Goal: Task Accomplishment & Management: Use online tool/utility

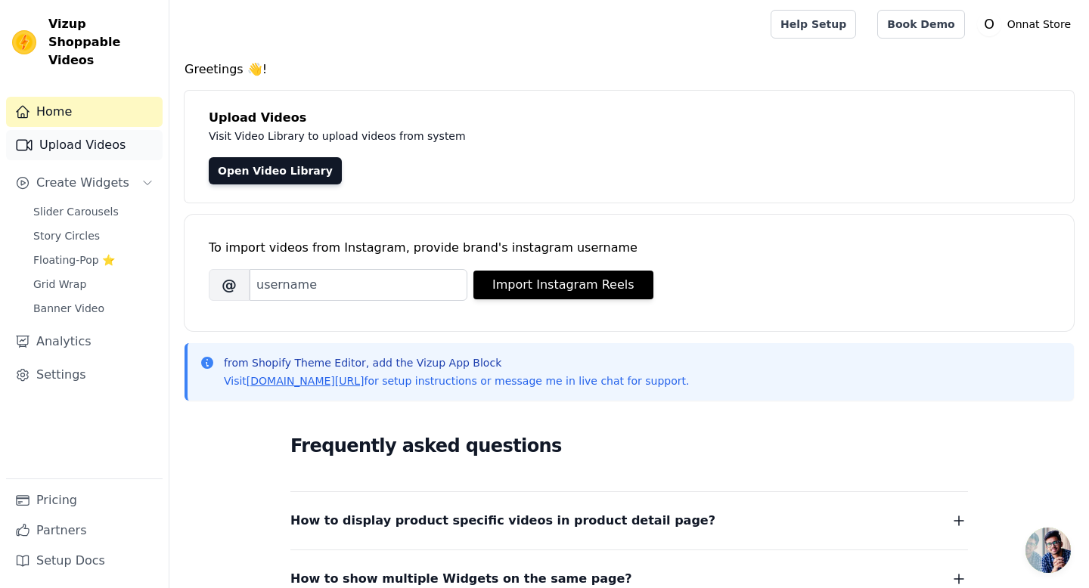
click at [92, 130] on link "Upload Videos" at bounding box center [84, 145] width 157 height 30
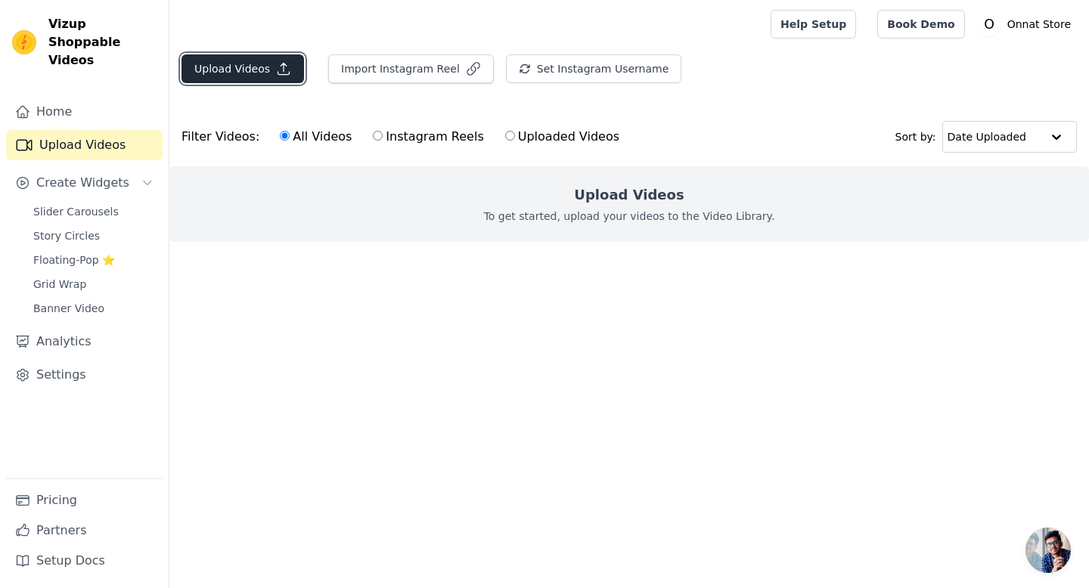
click at [234, 69] on button "Upload Videos" at bounding box center [242, 68] width 123 height 29
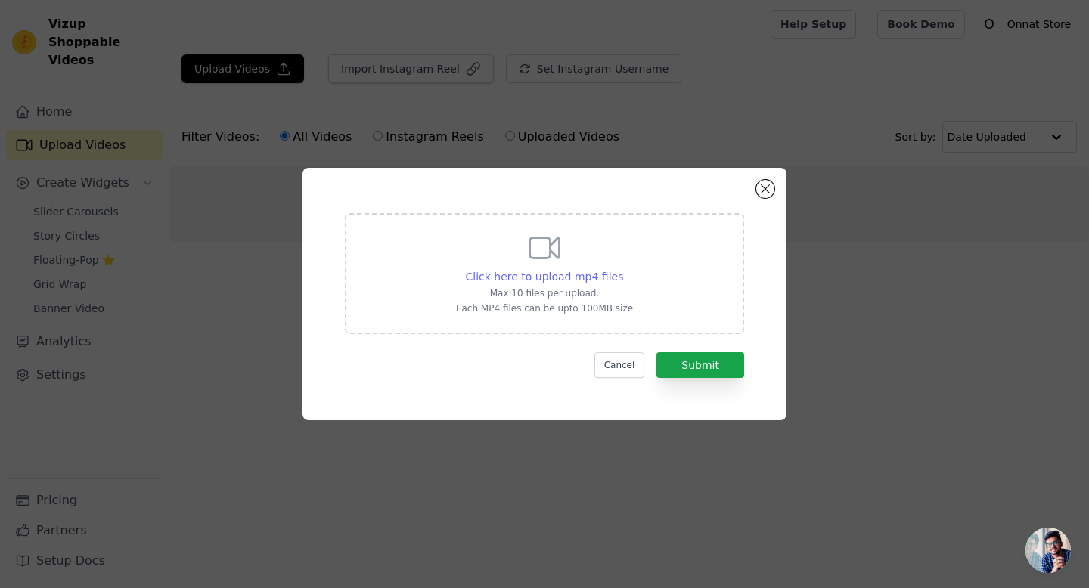
click at [552, 275] on span "Click here to upload mp4 files" at bounding box center [545, 277] width 158 height 12
click at [622, 269] on input "Click here to upload mp4 files Max 10 files per upload. Each MP4 files can be u…" at bounding box center [622, 268] width 1 height 1
click at [566, 274] on span "Click here to upload mp4 files" at bounding box center [545, 277] width 158 height 12
click at [622, 269] on input "Click here to upload mp4 files Max 10 files per upload. Each MP4 files can be u…" at bounding box center [622, 268] width 1 height 1
type input "C:\fakepath\8344923-uhd_3840_2160_25fps (1).mp4"
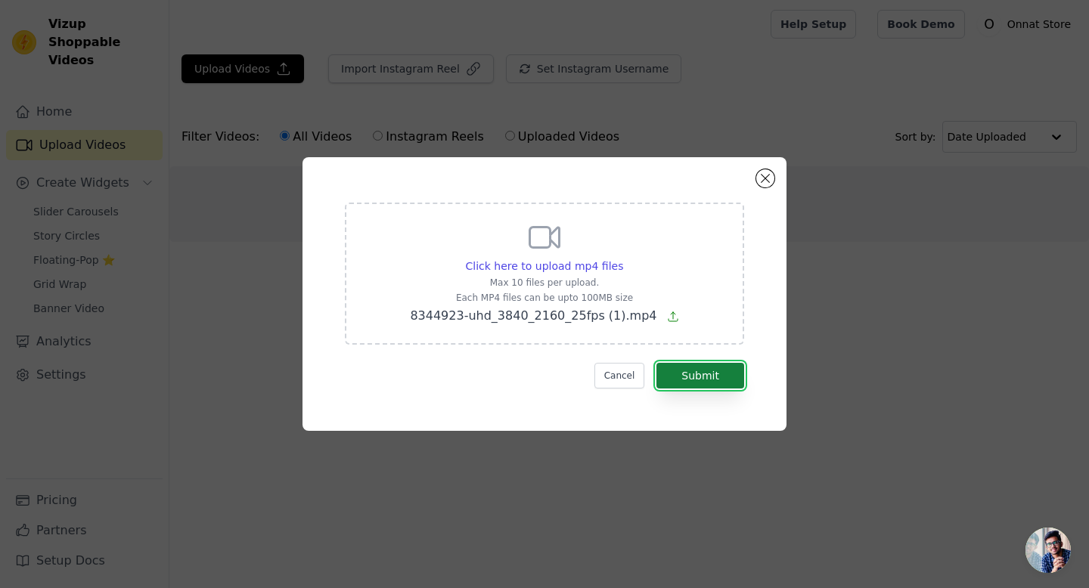
click at [709, 372] on button "Submit" at bounding box center [700, 376] width 88 height 26
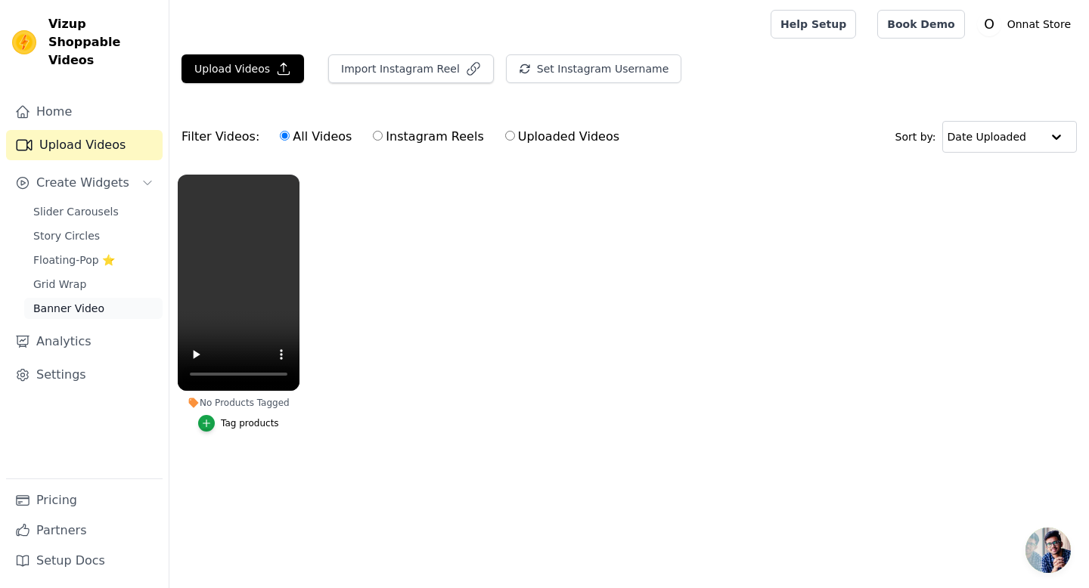
click at [80, 301] on span "Banner Video" at bounding box center [68, 308] width 71 height 15
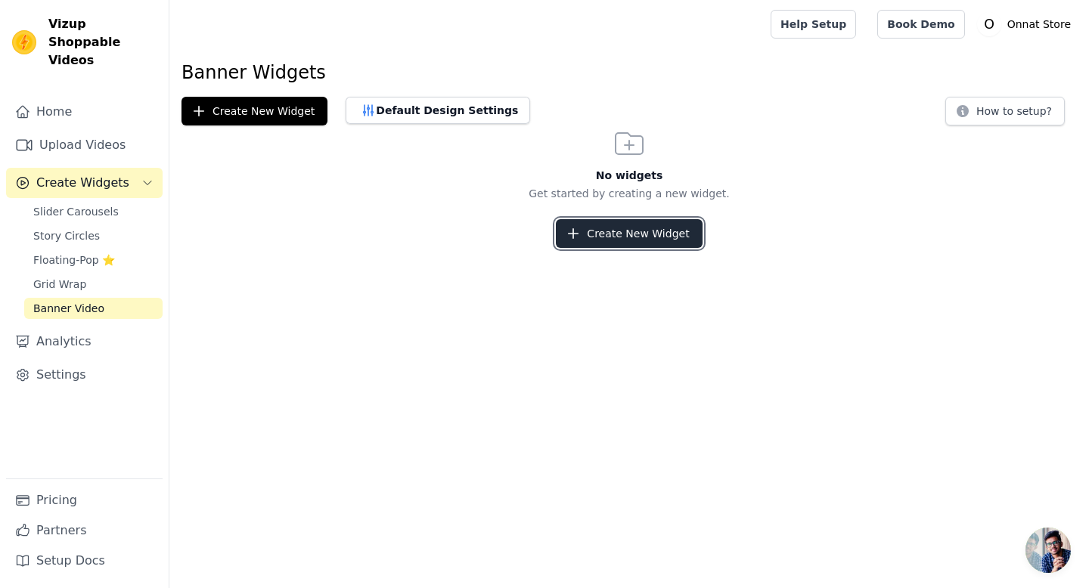
click at [612, 228] on button "Create New Widget" at bounding box center [629, 233] width 146 height 29
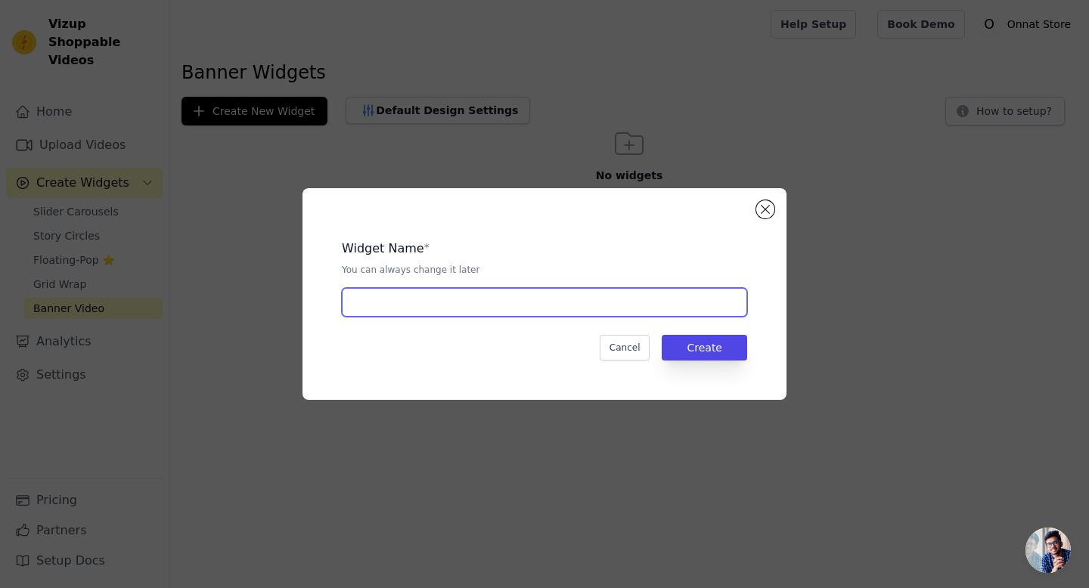
click at [618, 306] on input "text" at bounding box center [544, 302] width 405 height 29
type input "Banner Onnat"
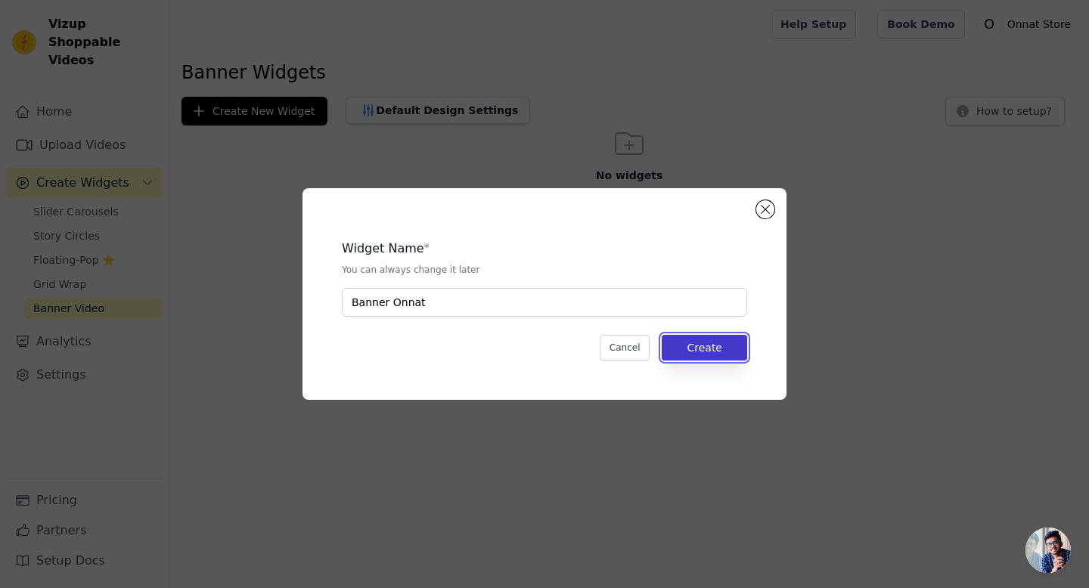
click at [715, 350] on button "Create" at bounding box center [704, 348] width 85 height 26
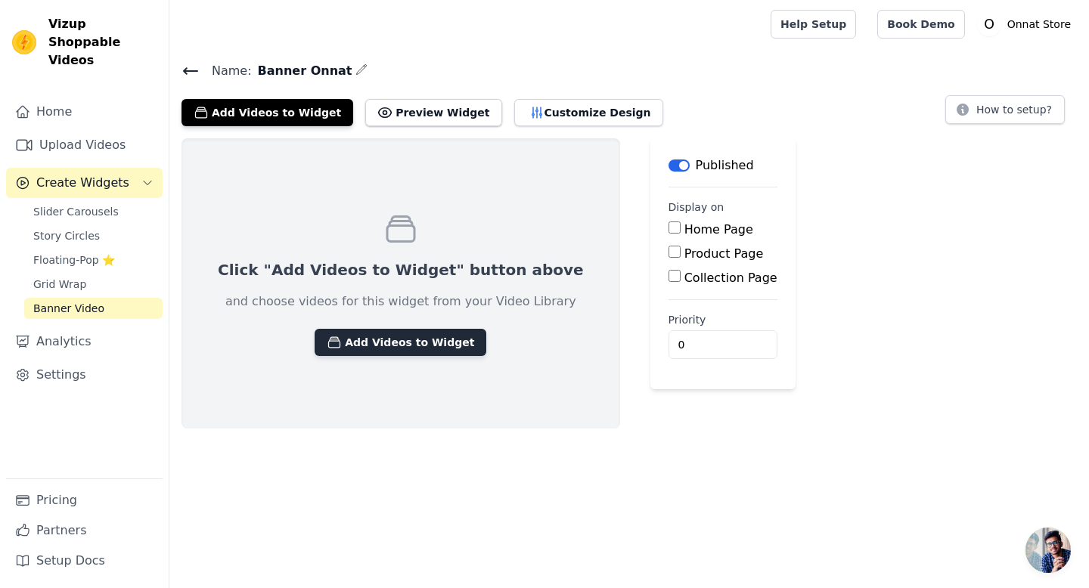
click at [366, 350] on button "Add Videos to Widget" at bounding box center [401, 342] width 172 height 27
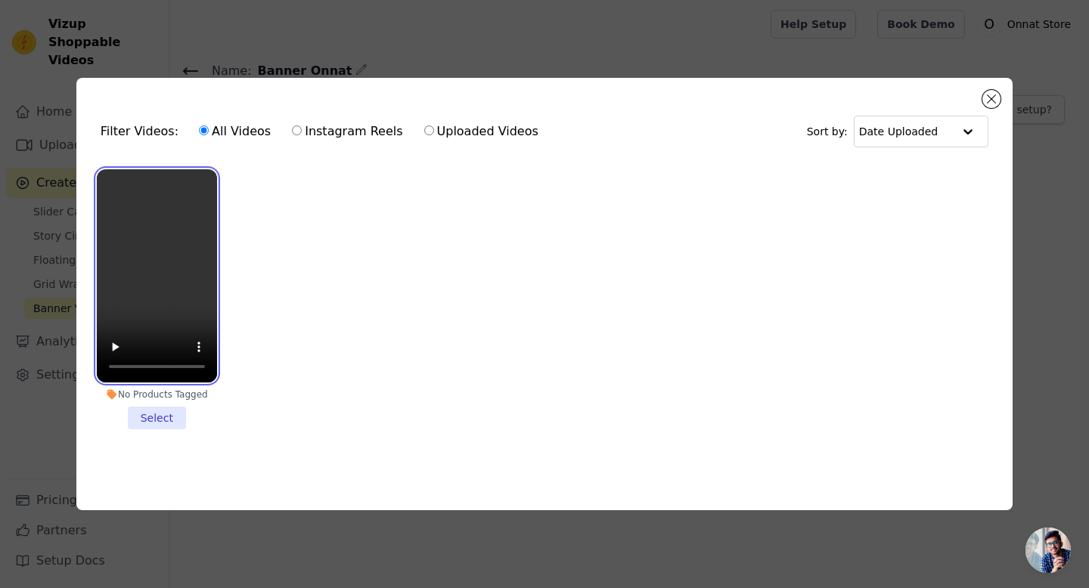
click at [154, 309] on video at bounding box center [157, 276] width 120 height 214
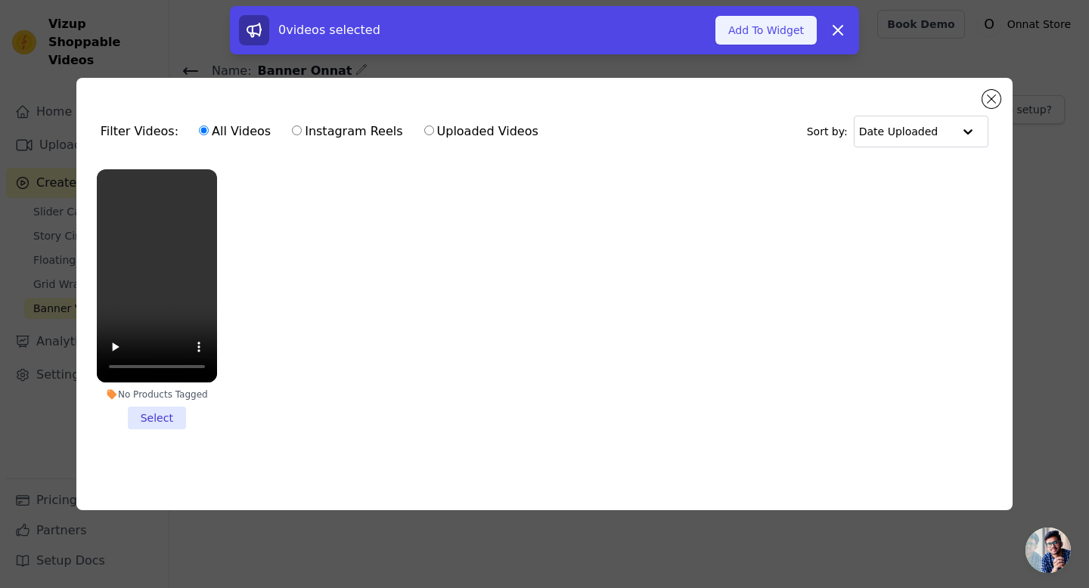
click at [749, 36] on button "Add To Widget" at bounding box center [765, 30] width 101 height 29
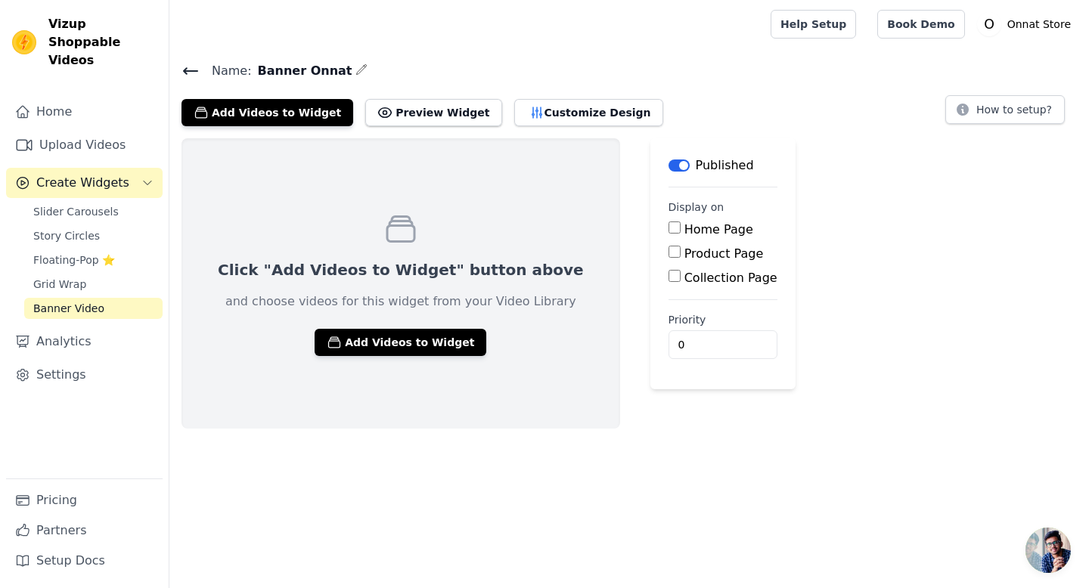
click at [668, 228] on input "Home Page" at bounding box center [674, 228] width 12 height 12
checkbox input "true"
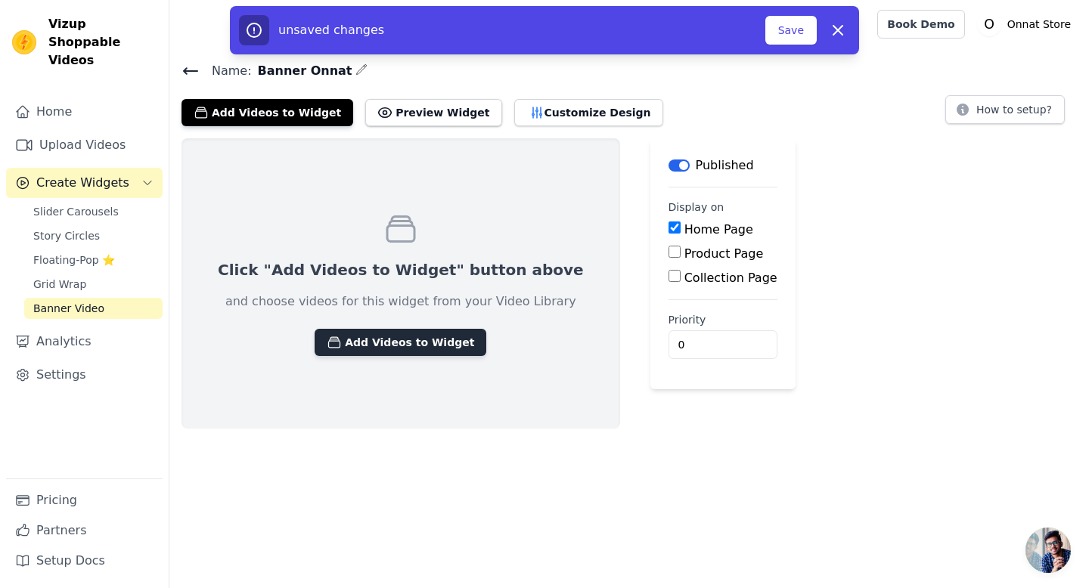
click at [397, 345] on button "Add Videos to Widget" at bounding box center [401, 342] width 172 height 27
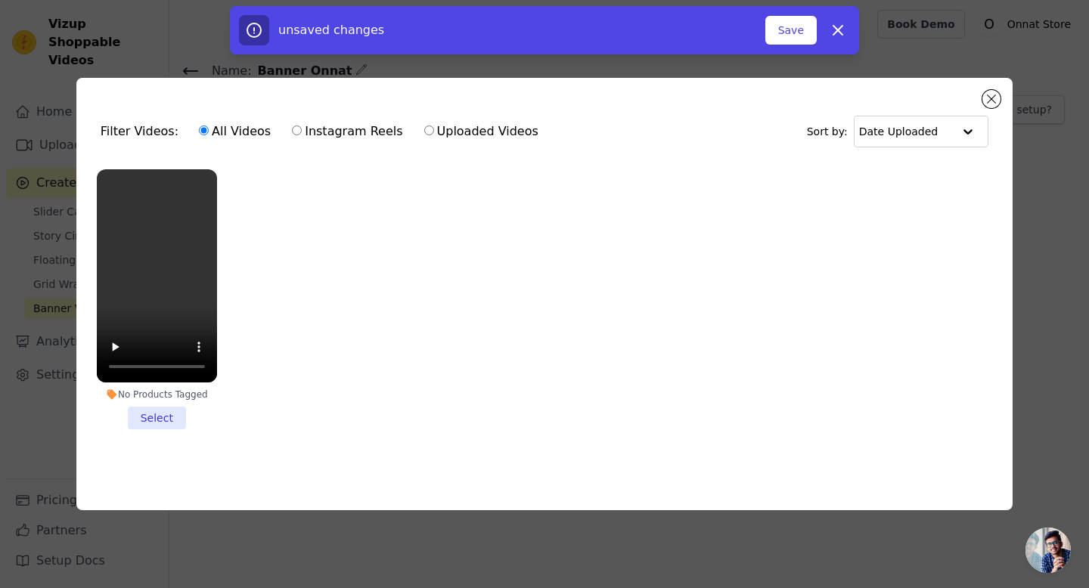
click at [148, 420] on li "No Products Tagged Select" at bounding box center [157, 299] width 120 height 261
click at [0, 0] on input "No Products Tagged Select" at bounding box center [0, 0] width 0 height 0
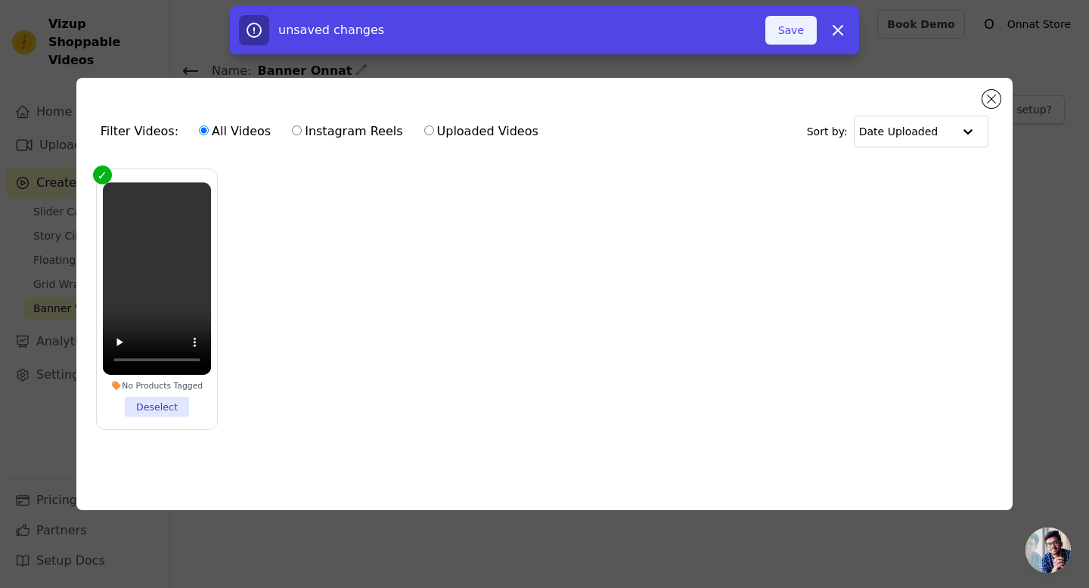
click at [784, 31] on button "Save" at bounding box center [790, 30] width 51 height 29
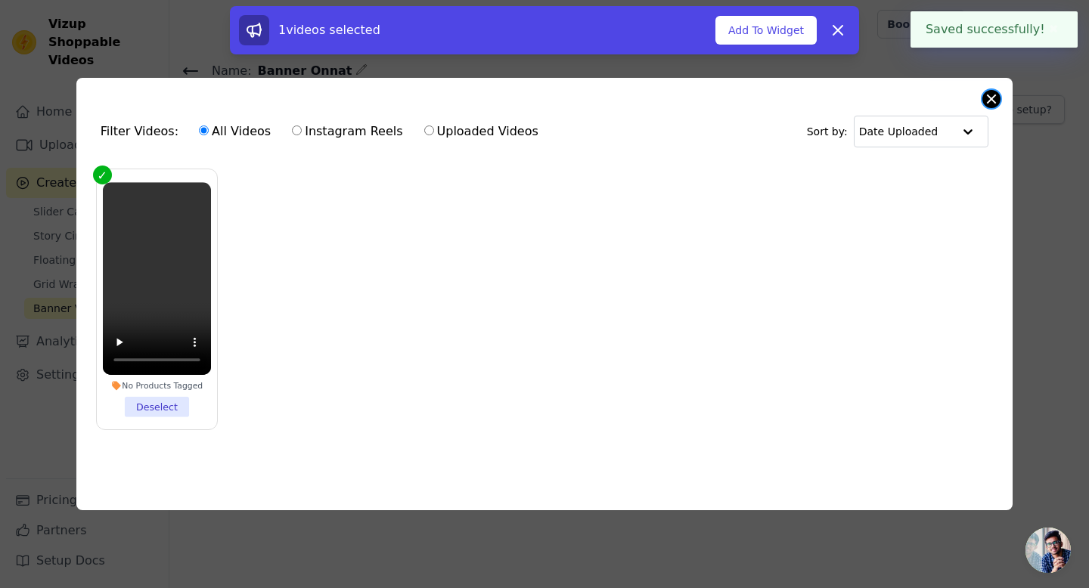
click at [990, 101] on button "Close modal" at bounding box center [991, 99] width 18 height 18
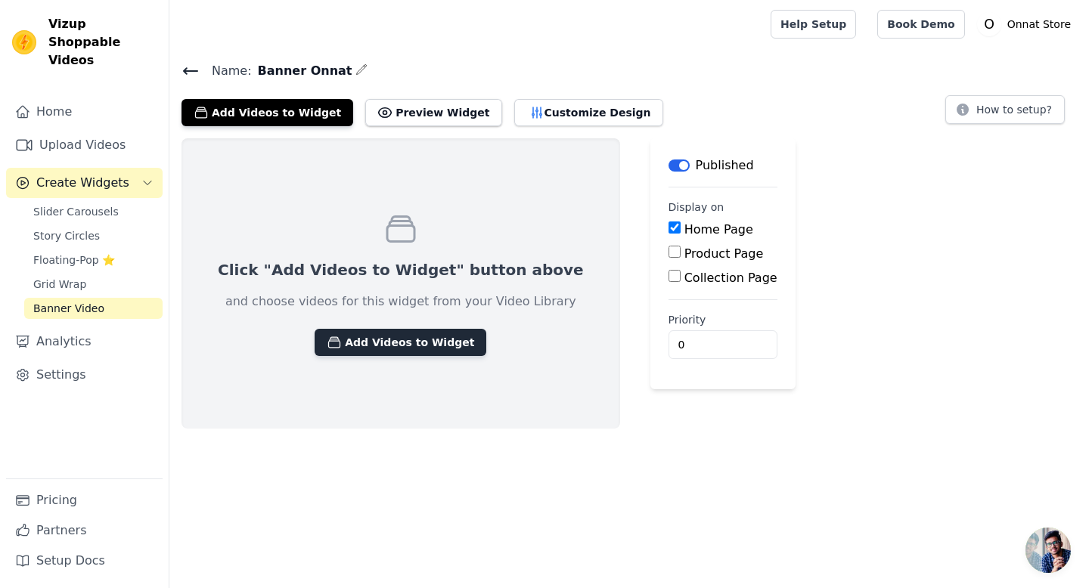
click at [383, 346] on button "Add Videos to Widget" at bounding box center [401, 342] width 172 height 27
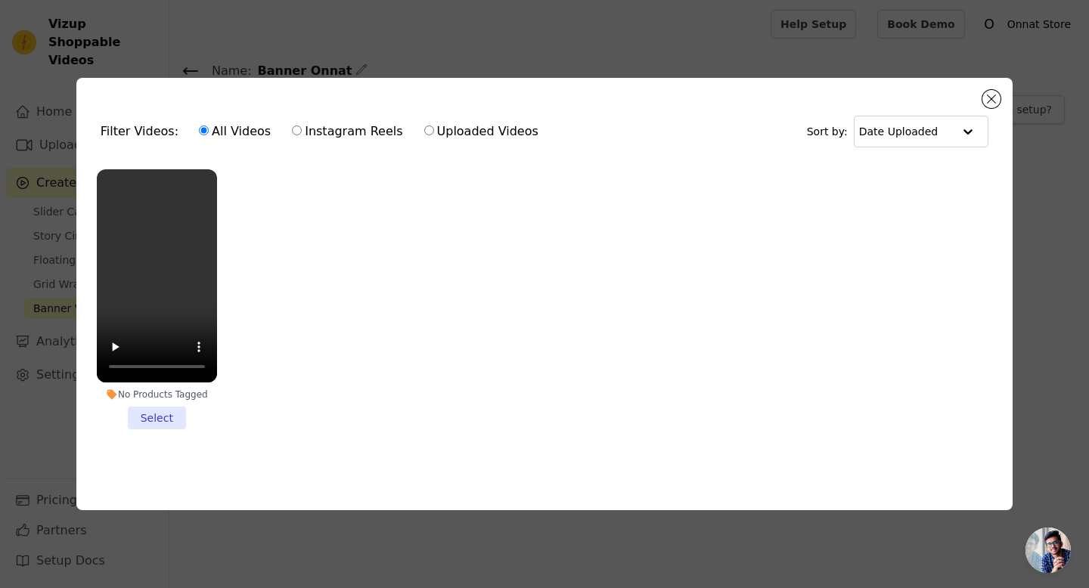
click at [149, 414] on li "No Products Tagged Select" at bounding box center [157, 299] width 120 height 261
click at [0, 0] on input "No Products Tagged Select" at bounding box center [0, 0] width 0 height 0
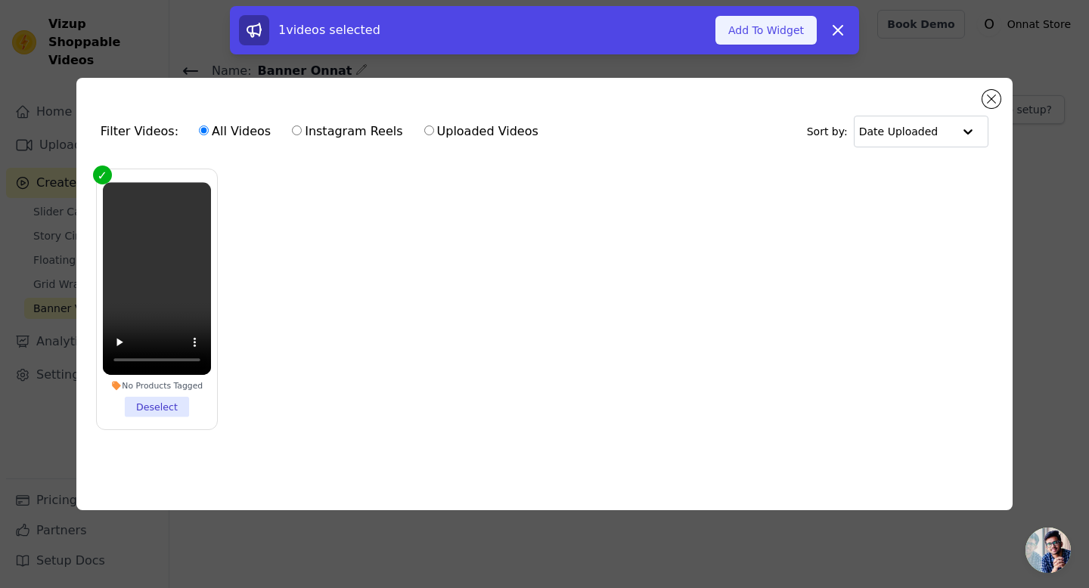
click at [736, 27] on button "Add To Widget" at bounding box center [765, 30] width 101 height 29
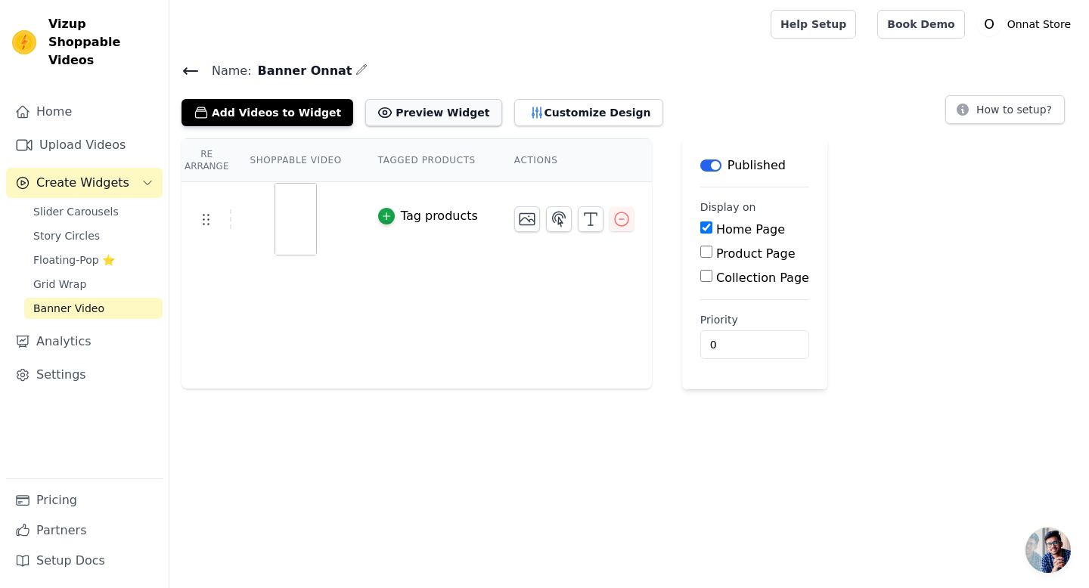
click at [408, 110] on button "Preview Widget" at bounding box center [433, 112] width 136 height 27
click at [591, 225] on icon "button" at bounding box center [591, 219] width 18 height 18
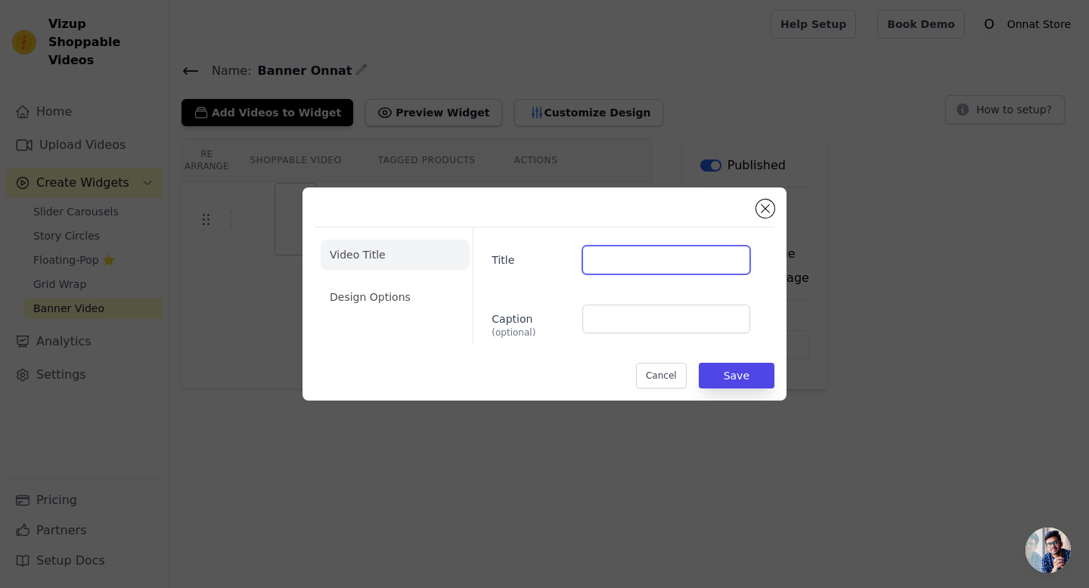
click at [610, 268] on input "Title" at bounding box center [666, 260] width 168 height 29
paste input "<em><strong>Discover the Essence</strong></em>"
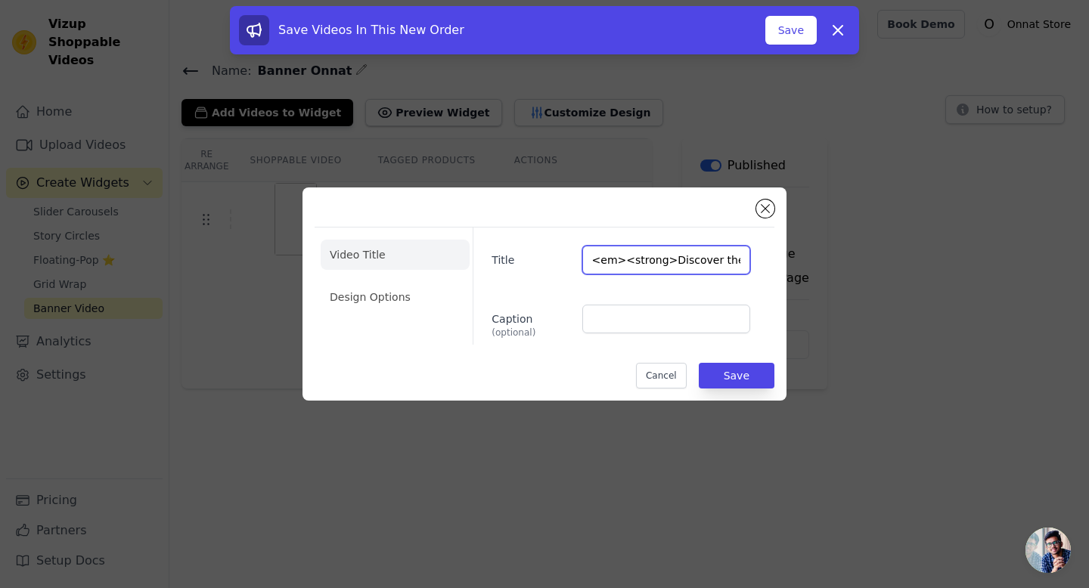
click at [641, 258] on input "<em><strong>Discover the Essence</strong></em>" at bounding box center [666, 260] width 168 height 29
click at [675, 259] on input "<em><strong>Discover the Essence</strong></em>" at bounding box center [666, 260] width 168 height 29
click at [675, 261] on input "<em><strong>the Essence</strong></em>" at bounding box center [666, 260] width 168 height 29
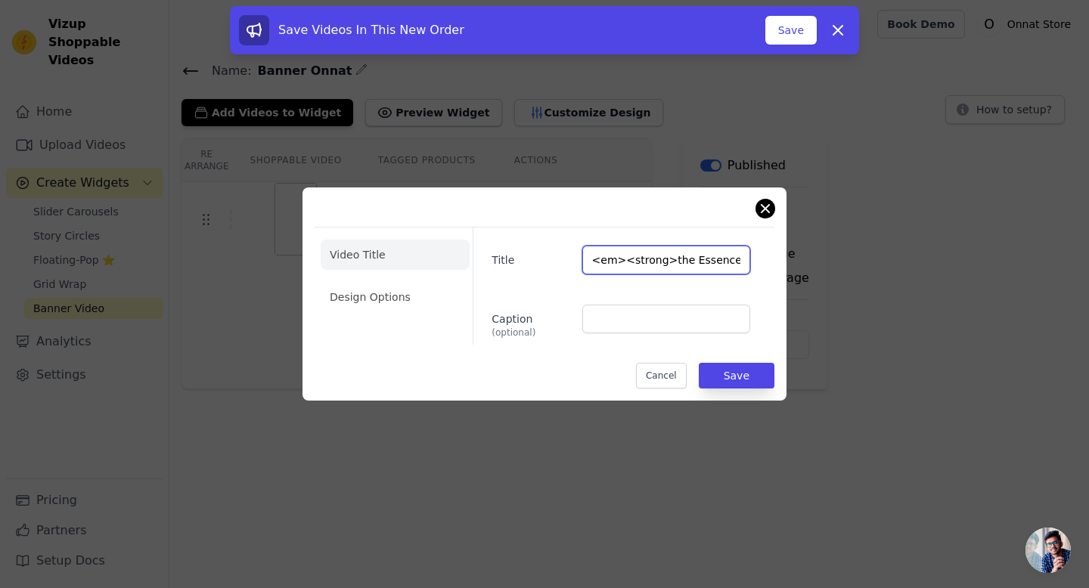
type input "<em><strong>the Essence</strong></em>"
click at [767, 207] on button "Close modal" at bounding box center [765, 209] width 18 height 18
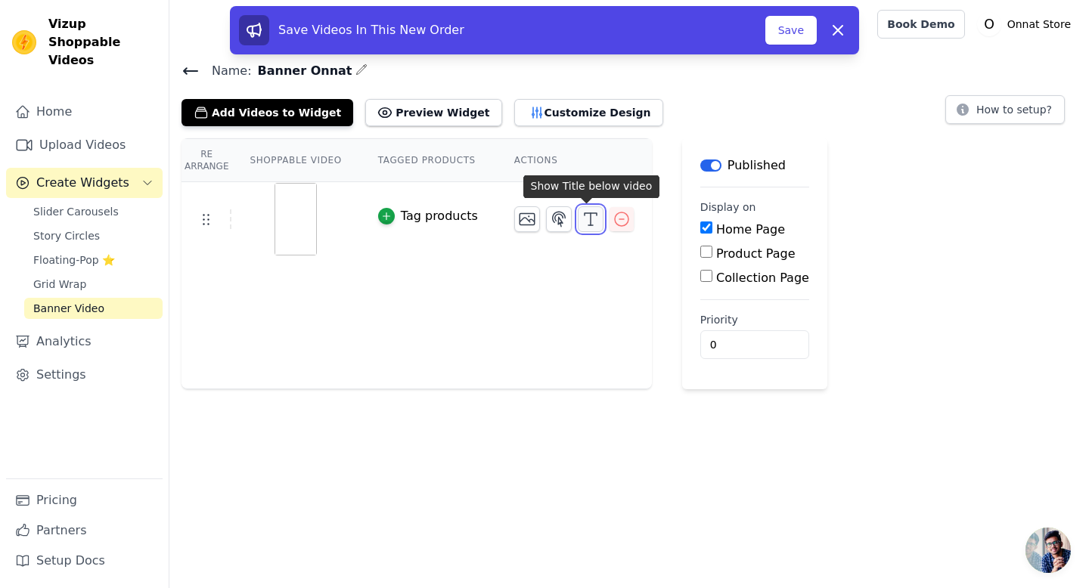
click at [593, 219] on icon "button" at bounding box center [591, 219] width 18 height 18
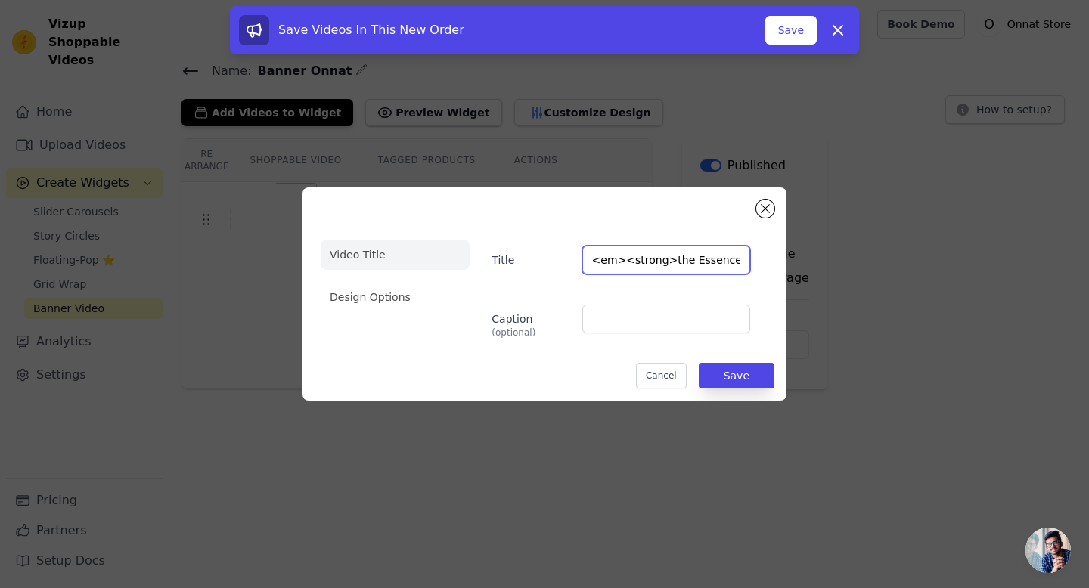
click at [597, 263] on input "<em><strong>the Essence</strong></em>" at bounding box center [666, 260] width 168 height 29
click at [647, 255] on input "<em><strong>the Essence</strong></em>" at bounding box center [666, 260] width 168 height 29
click at [669, 259] on input "<em><strong>the Essence</strong></em>" at bounding box center [666, 260] width 168 height 29
click at [718, 265] on input "<em><strong>the Essence</strong></em>" at bounding box center [666, 260] width 168 height 29
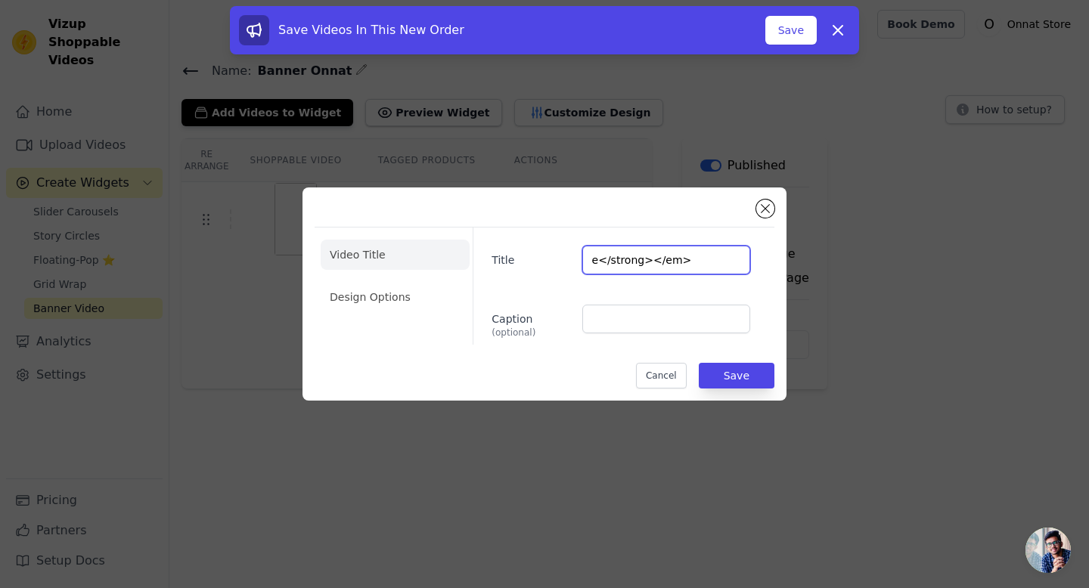
click at [713, 266] on input "e</strong></em>" at bounding box center [666, 260] width 168 height 29
type input "e"
paste input "<em><strong>Discover the Essence</strong></em>"
type input "<em><strong>Discover the Essence</strong></em>"
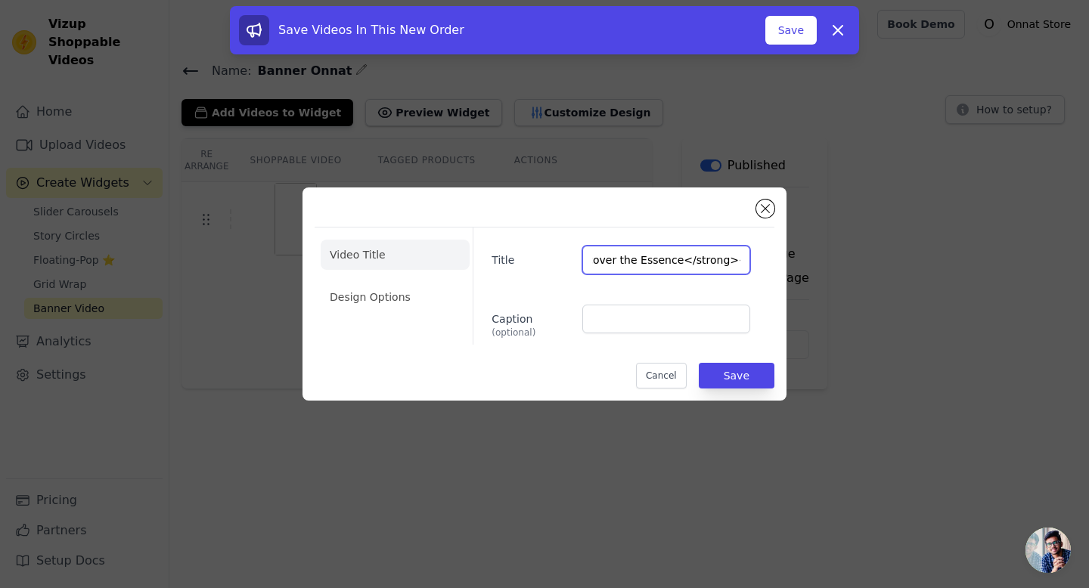
scroll to position [0, 0]
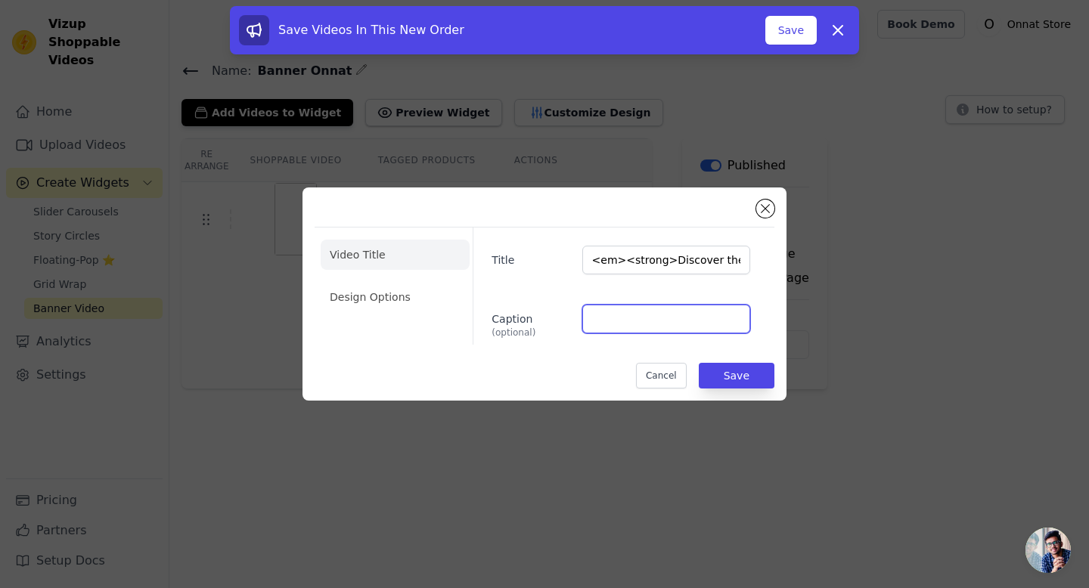
click at [608, 315] on input "Caption (optional)" at bounding box center [666, 319] width 168 height 29
paste input "<em>Elevate your wardrobe with premium, minimalist designs that exude sophistic…"
type input "<em>Elevate your wardrobe with premium, minimalist designs that exude sophistic…"
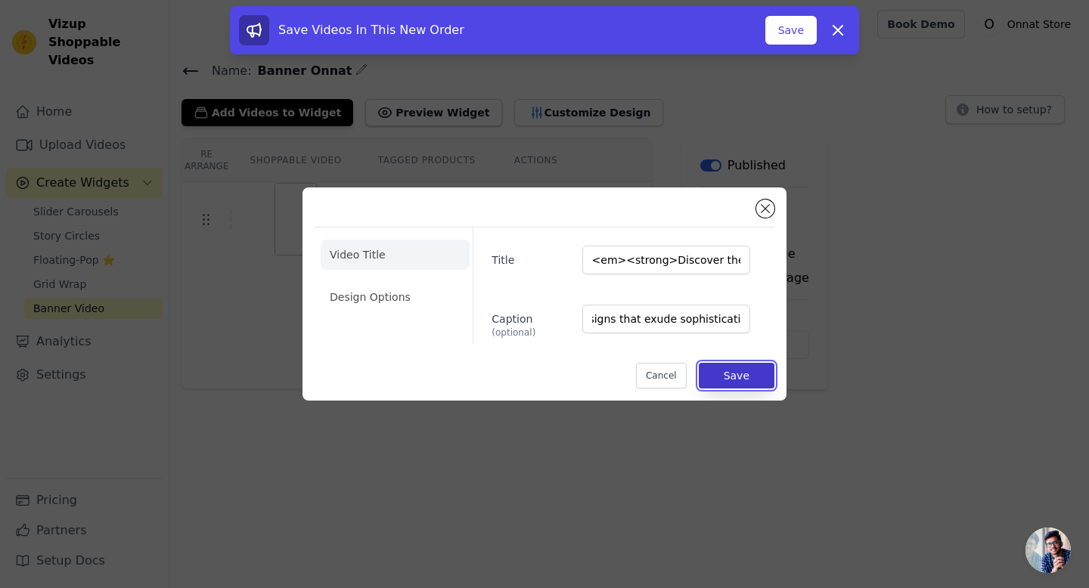
click at [741, 378] on button "Save" at bounding box center [737, 376] width 76 height 26
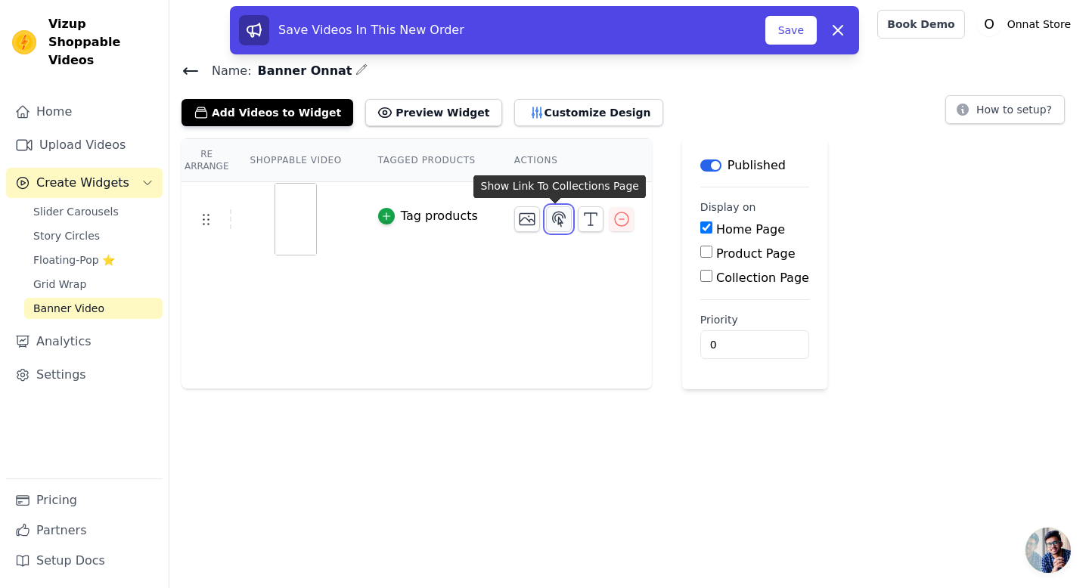
click at [557, 221] on icon "button" at bounding box center [559, 219] width 13 height 14
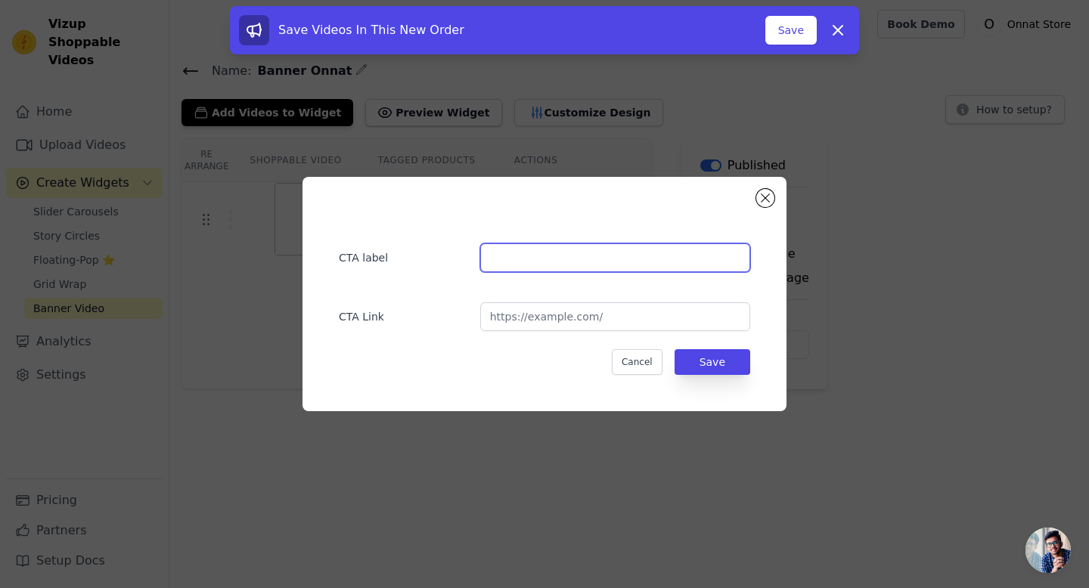
click at [572, 256] on input "text" at bounding box center [615, 257] width 270 height 29
type input "Shop Now"
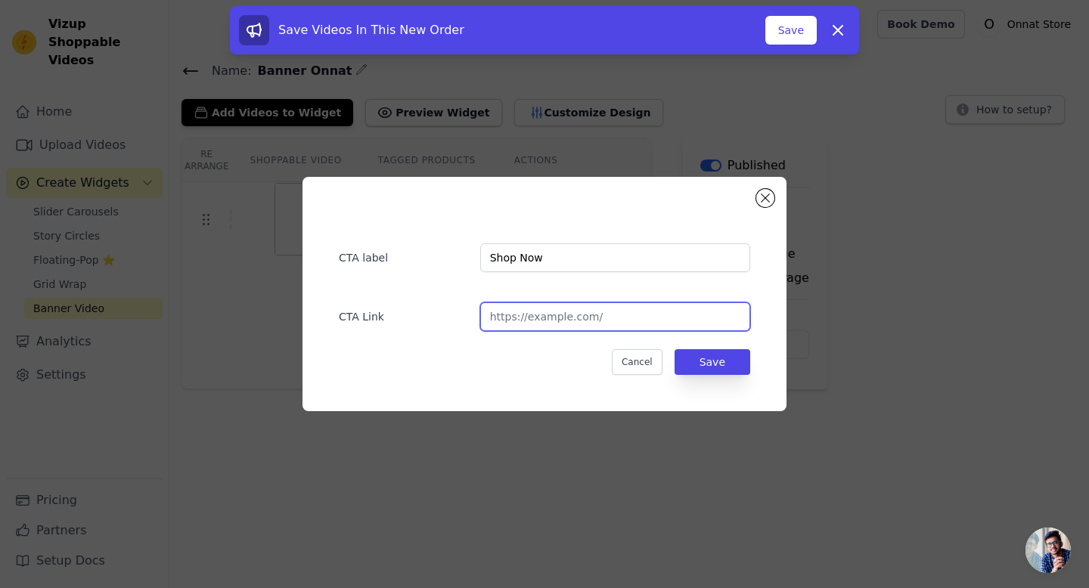
click at [577, 314] on input "url" at bounding box center [615, 316] width 270 height 29
paste input "https://onnat.store/collections/mens-jackets"
type input "https://onnat.store/collections/mens-jackets"
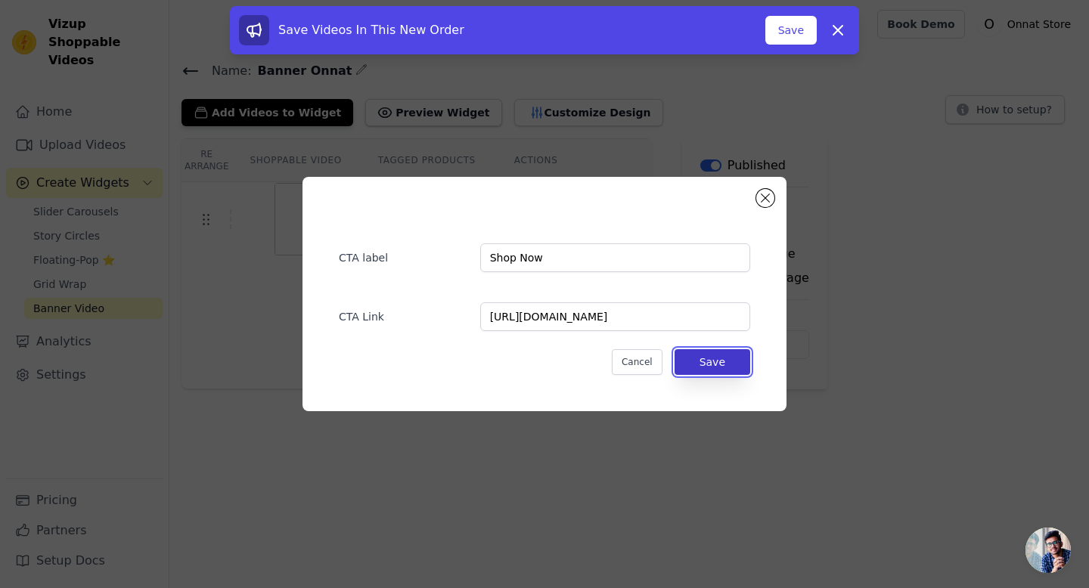
click at [715, 371] on button "Save" at bounding box center [713, 362] width 76 height 26
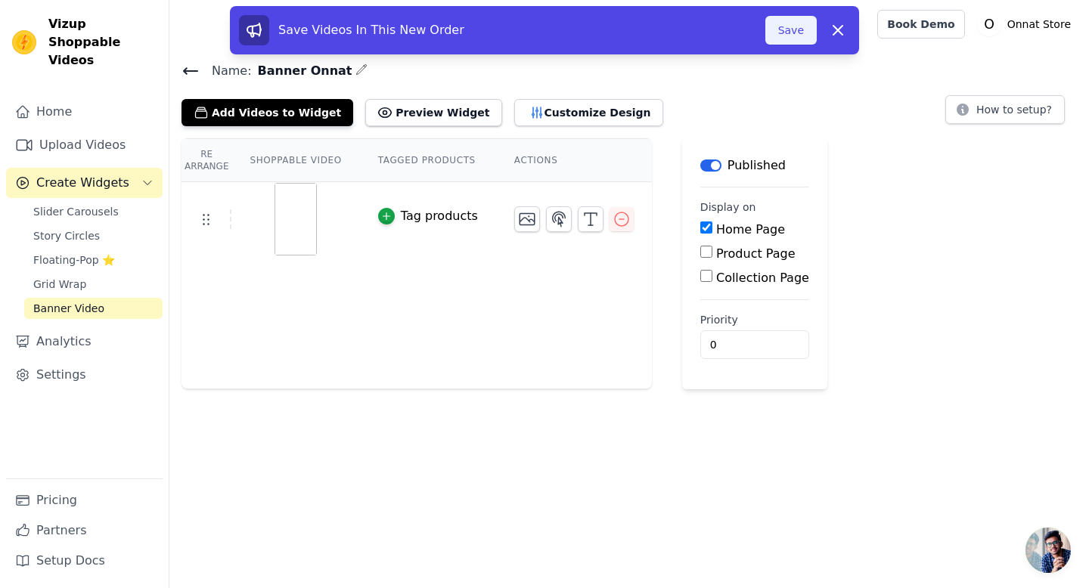
click at [780, 30] on button "Save" at bounding box center [790, 30] width 51 height 29
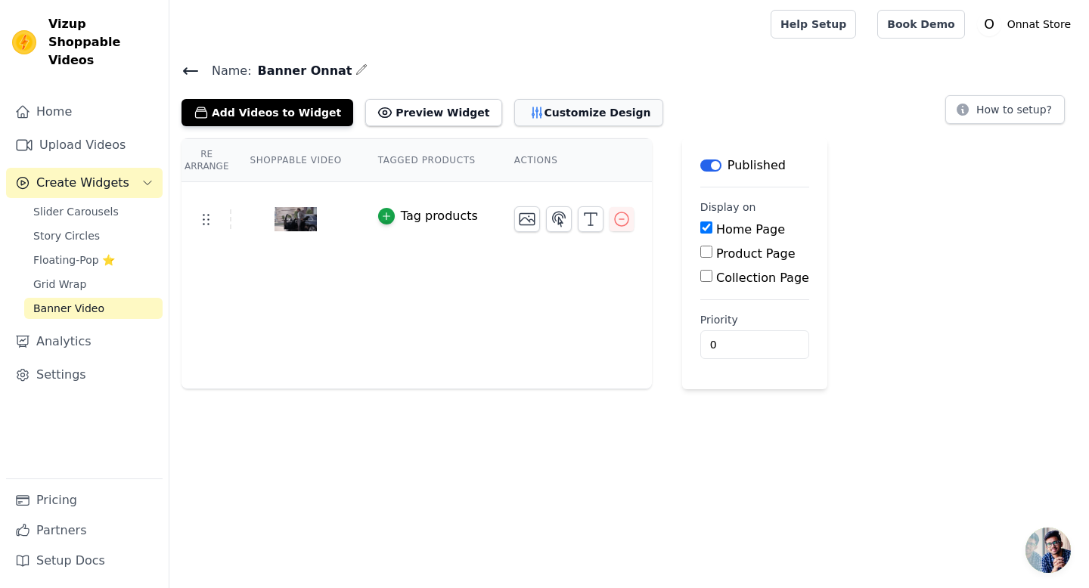
click at [534, 117] on button "Customize Design" at bounding box center [588, 112] width 149 height 27
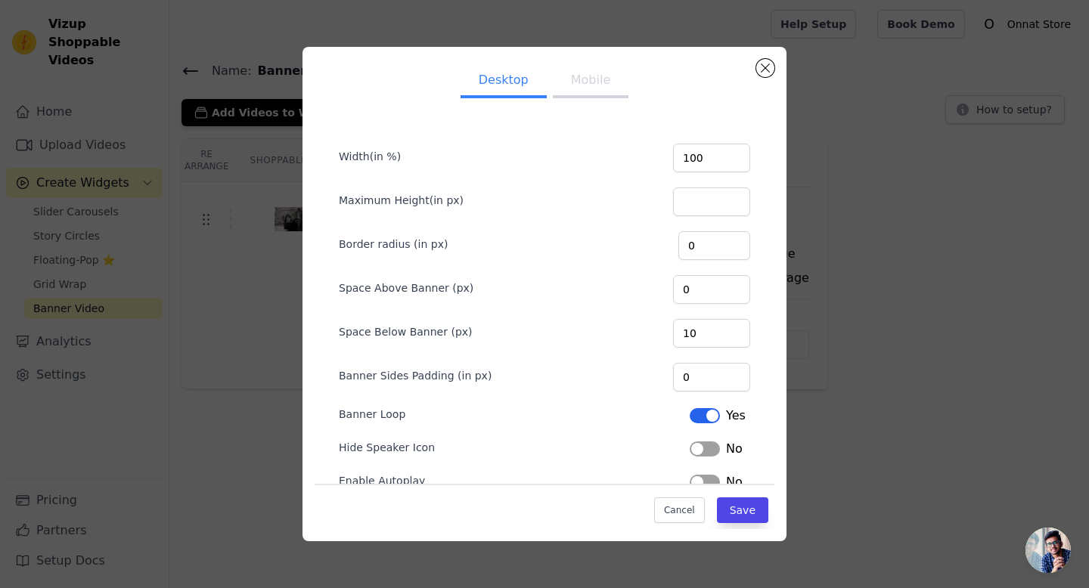
scroll to position [31, 0]
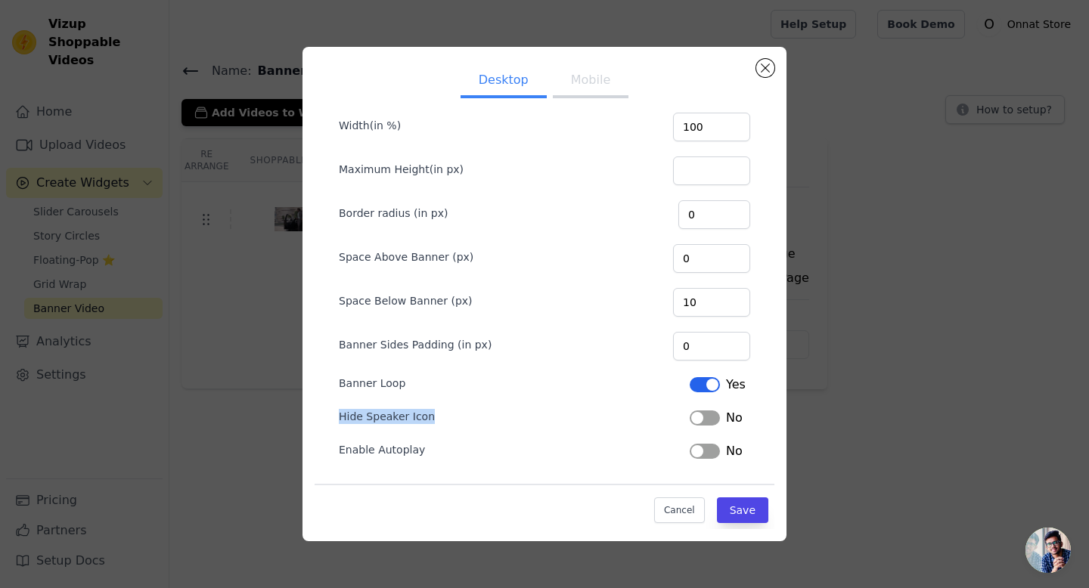
drag, startPoint x: 335, startPoint y: 414, endPoint x: 431, endPoint y: 420, distance: 96.3
click at [431, 420] on form "Width(in %) 100 Maximum Height(in px) Border radius (in px) 0 Space Above Banne…" at bounding box center [545, 278] width 436 height 387
click at [421, 423] on div at bounding box center [421, 423] width 0 height 0
click at [600, 449] on div "Enable Autoplay Label No" at bounding box center [544, 449] width 411 height 21
drag, startPoint x: 338, startPoint y: 419, endPoint x: 448, endPoint y: 430, distance: 110.2
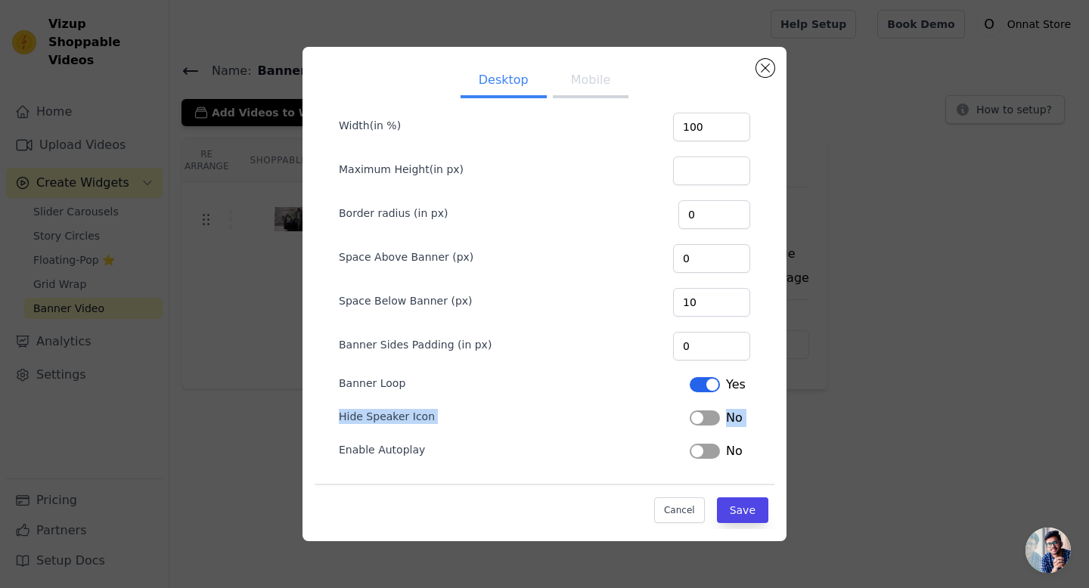
click at [448, 430] on form "Width(in %) 100 Maximum Height(in px) Border radius (in px) 0 Space Above Banne…" at bounding box center [545, 278] width 436 height 387
drag, startPoint x: 332, startPoint y: 448, endPoint x: 413, endPoint y: 448, distance: 80.9
click at [413, 448] on form "Width(in %) 100 Maximum Height(in px) Border radius (in px) 0 Space Above Banne…" at bounding box center [545, 278] width 436 height 387
click at [403, 422] on div at bounding box center [403, 422] width 0 height 0
click at [482, 424] on div "Hide Speaker Icon Label No" at bounding box center [544, 416] width 411 height 21
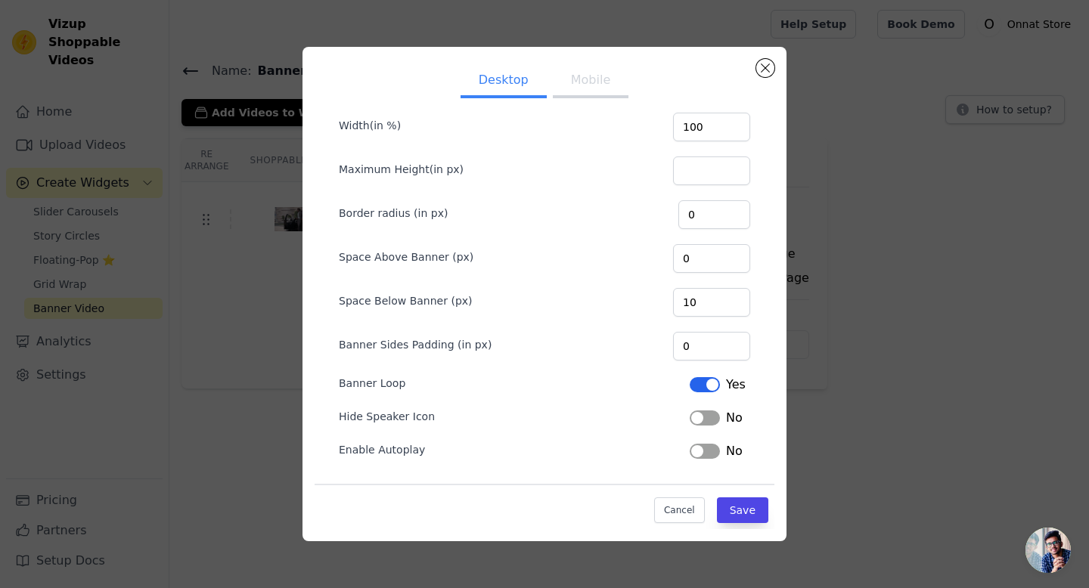
click at [699, 421] on button "Label" at bounding box center [705, 418] width 30 height 15
click at [702, 449] on button "Label" at bounding box center [705, 451] width 30 height 15
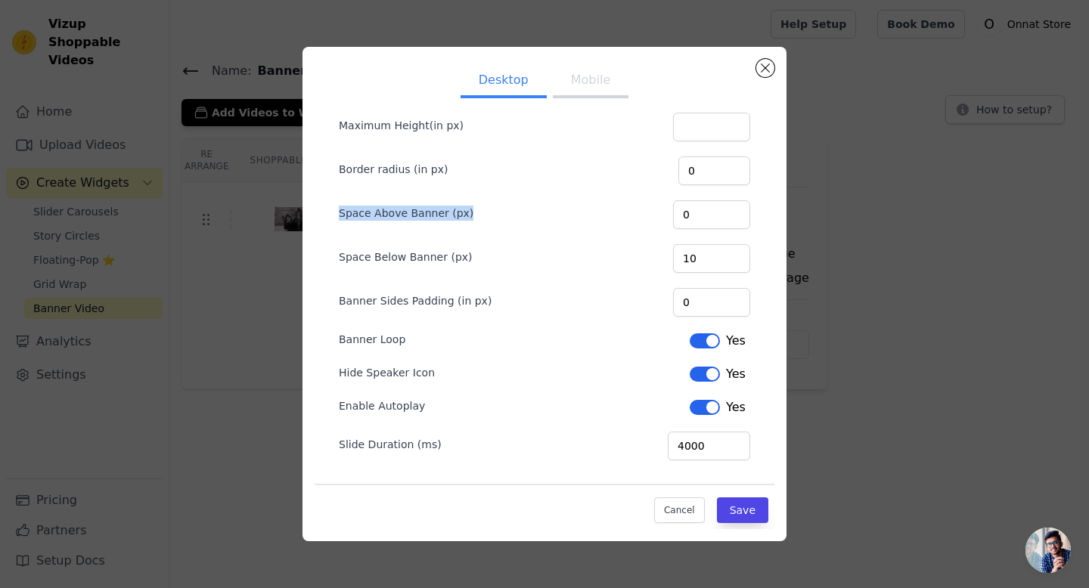
drag, startPoint x: 334, startPoint y: 210, endPoint x: 459, endPoint y: 222, distance: 125.4
click at [459, 222] on form "Width(in %) 100 Maximum Height(in px) Border radius (in px) 0 Space Above Banne…" at bounding box center [545, 257] width 436 height 431
click at [449, 219] on div at bounding box center [449, 219] width 0 height 0
click at [505, 207] on div "Space Above Banner (px) 0" at bounding box center [544, 213] width 411 height 32
drag, startPoint x: 331, startPoint y: 169, endPoint x: 445, endPoint y: 174, distance: 114.3
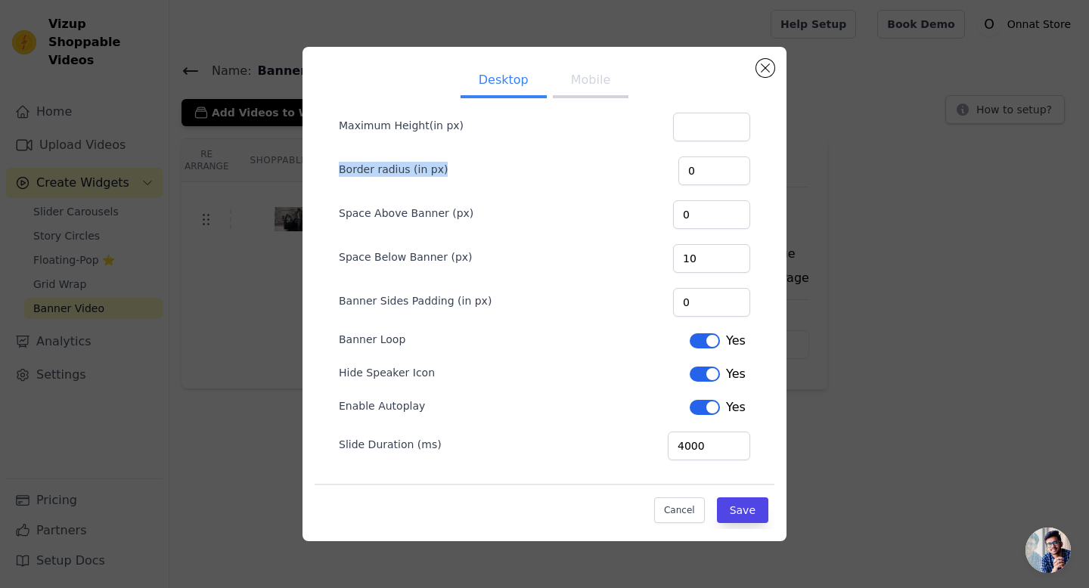
click at [445, 174] on form "Width(in %) 100 Maximum Height(in px) Border radius (in px) 0 Space Above Banne…" at bounding box center [545, 257] width 436 height 431
click at [436, 175] on div at bounding box center [436, 175] width 0 height 0
click at [504, 132] on div "Maximum Height(in px)" at bounding box center [544, 126] width 411 height 32
click at [703, 170] on input "0" at bounding box center [714, 171] width 72 height 29
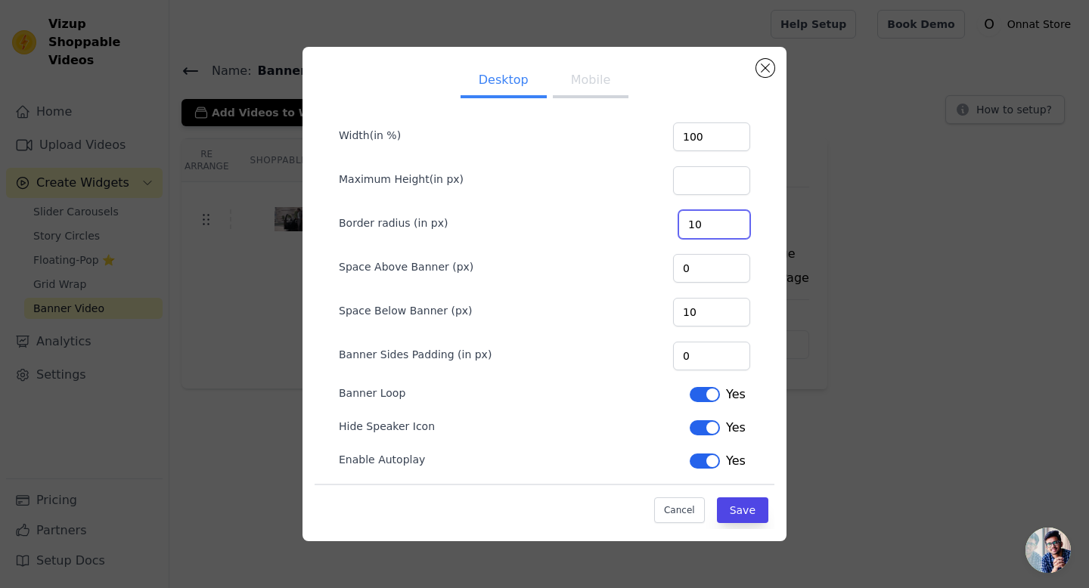
scroll to position [0, 0]
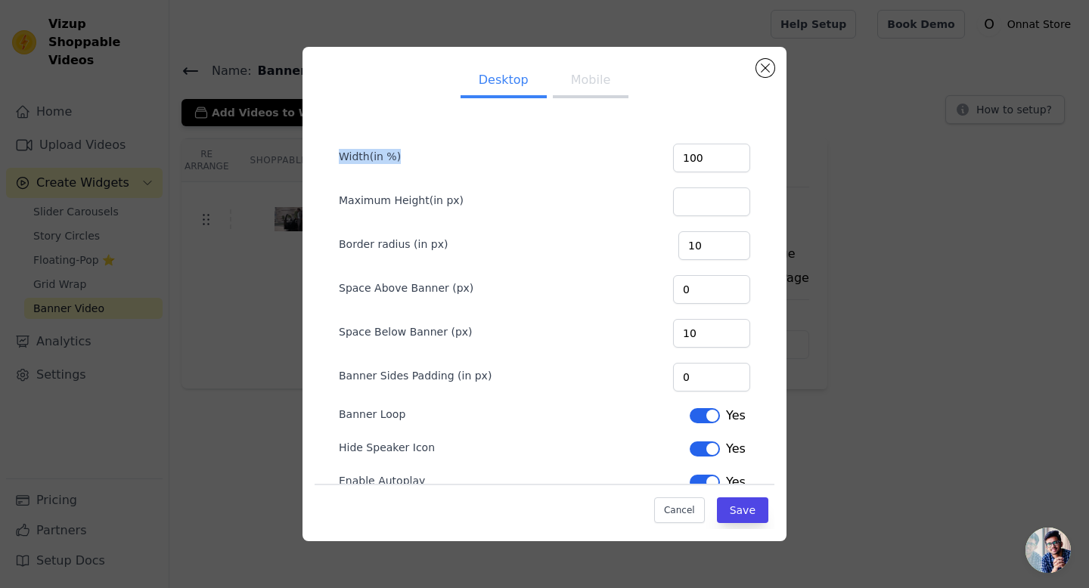
drag, startPoint x: 338, startPoint y: 150, endPoint x: 408, endPoint y: 162, distance: 70.5
click at [408, 162] on div "Width(in %) 100" at bounding box center [544, 157] width 411 height 32
click at [398, 163] on div at bounding box center [398, 163] width 0 height 0
click at [423, 144] on div "Width(in %) 100" at bounding box center [544, 157] width 411 height 32
drag, startPoint x: 340, startPoint y: 200, endPoint x: 498, endPoint y: 200, distance: 157.3
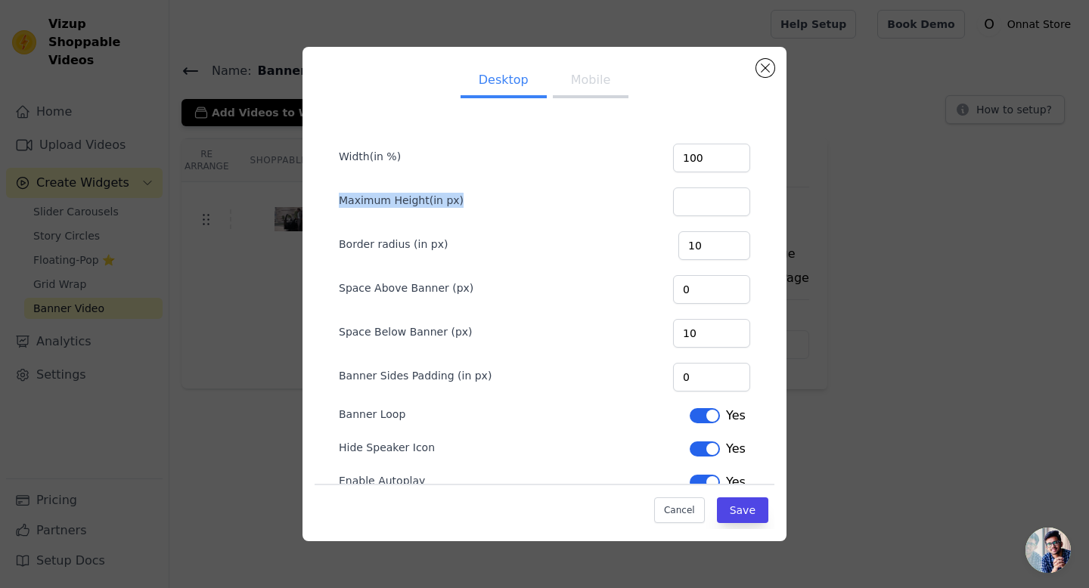
click at [498, 200] on div "Maximum Height(in px)" at bounding box center [544, 201] width 411 height 32
click at [488, 207] on div at bounding box center [488, 207] width 0 height 0
click at [709, 238] on input "10" at bounding box center [714, 245] width 72 height 29
click at [721, 242] on input "10" at bounding box center [714, 245] width 72 height 29
type input "100"
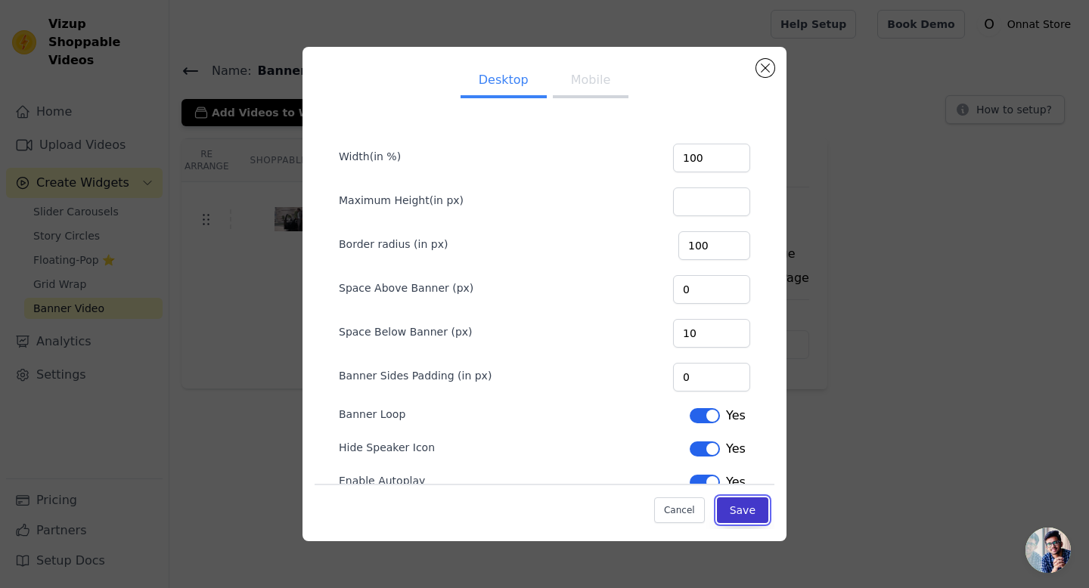
click at [741, 508] on button "Save" at bounding box center [742, 511] width 51 height 26
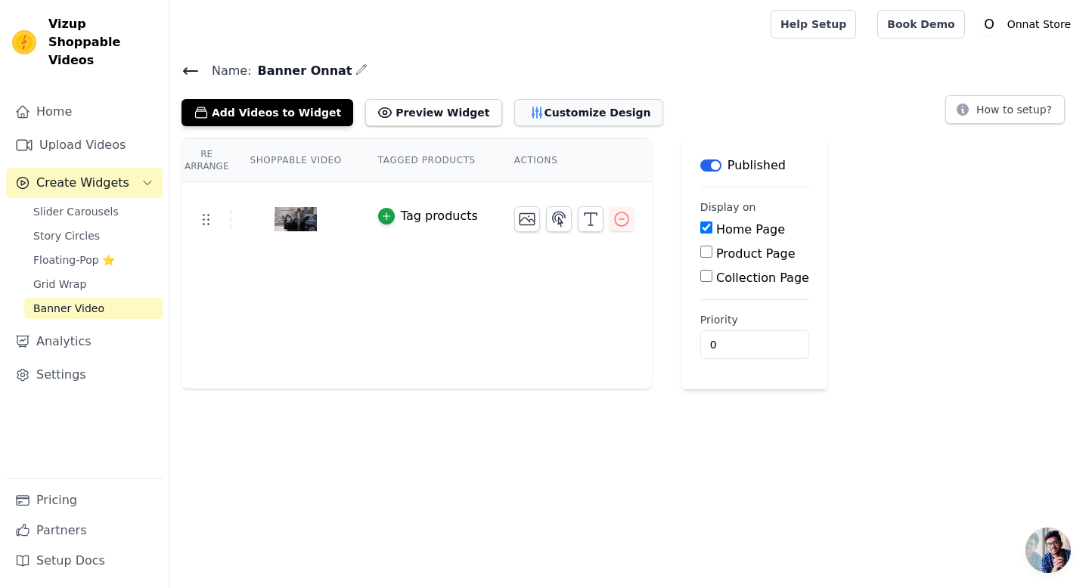
click at [554, 103] on button "Customize Design" at bounding box center [588, 112] width 149 height 27
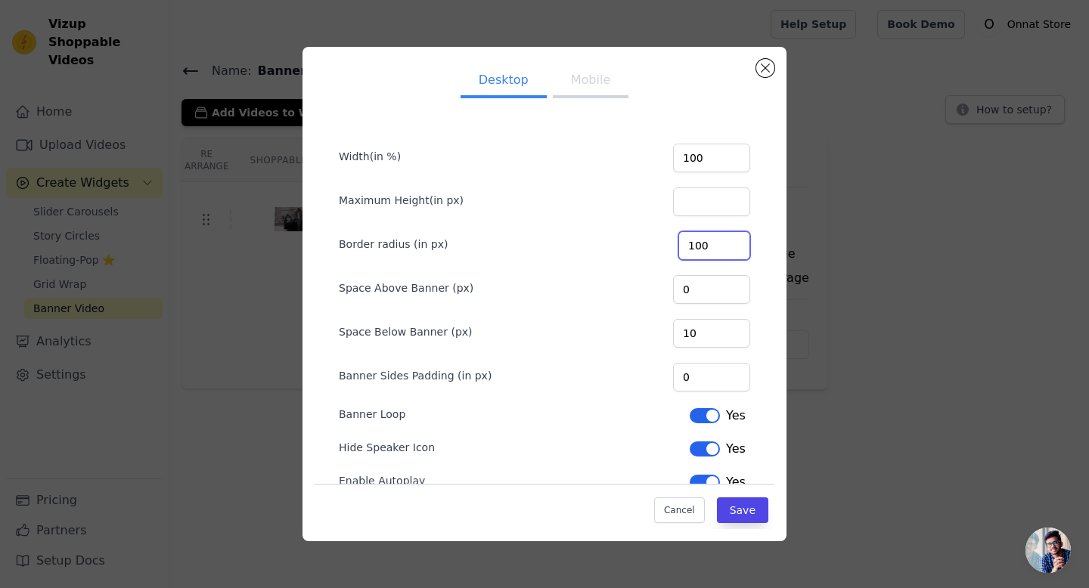
drag, startPoint x: 727, startPoint y: 242, endPoint x: 690, endPoint y: 242, distance: 37.1
click at [690, 242] on div "Border radius (in px) 100" at bounding box center [544, 244] width 411 height 32
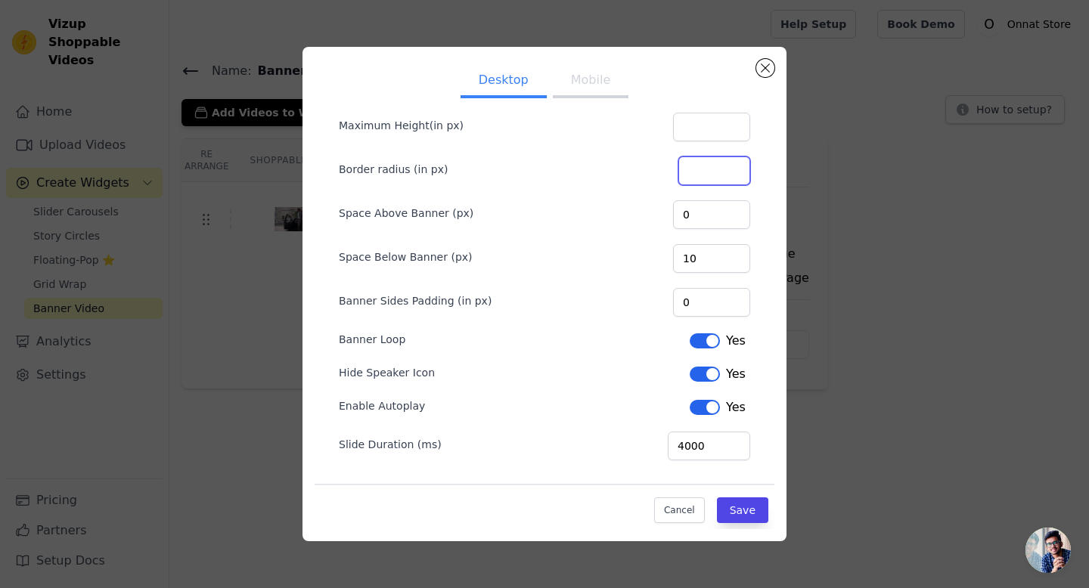
scroll to position [75, 0]
click at [718, 257] on input "10" at bounding box center [711, 258] width 77 height 29
type input "100"
click at [744, 501] on button "Save" at bounding box center [742, 511] width 51 height 26
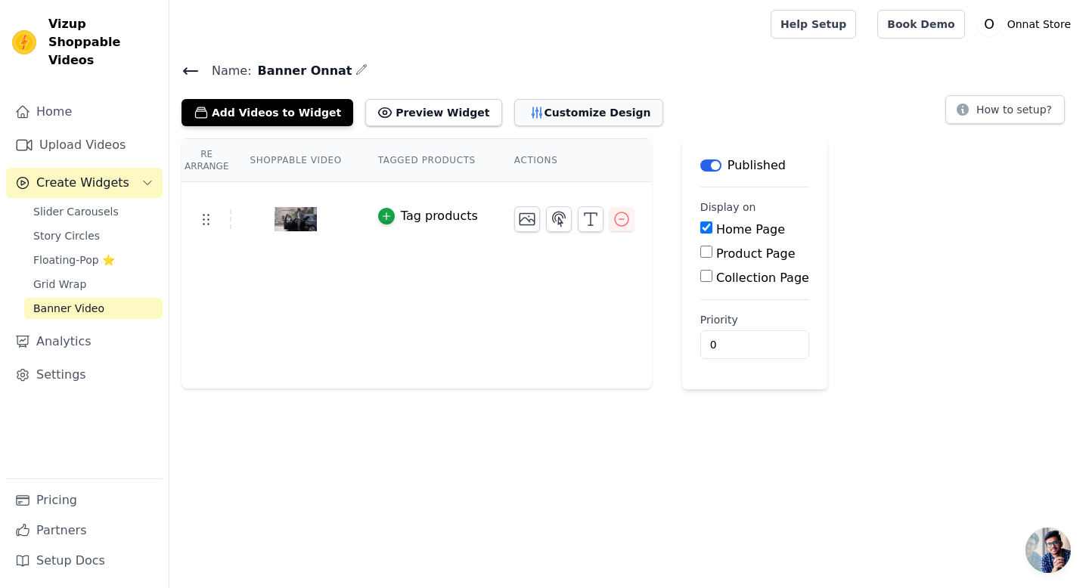
click at [572, 114] on button "Customize Design" at bounding box center [588, 112] width 149 height 27
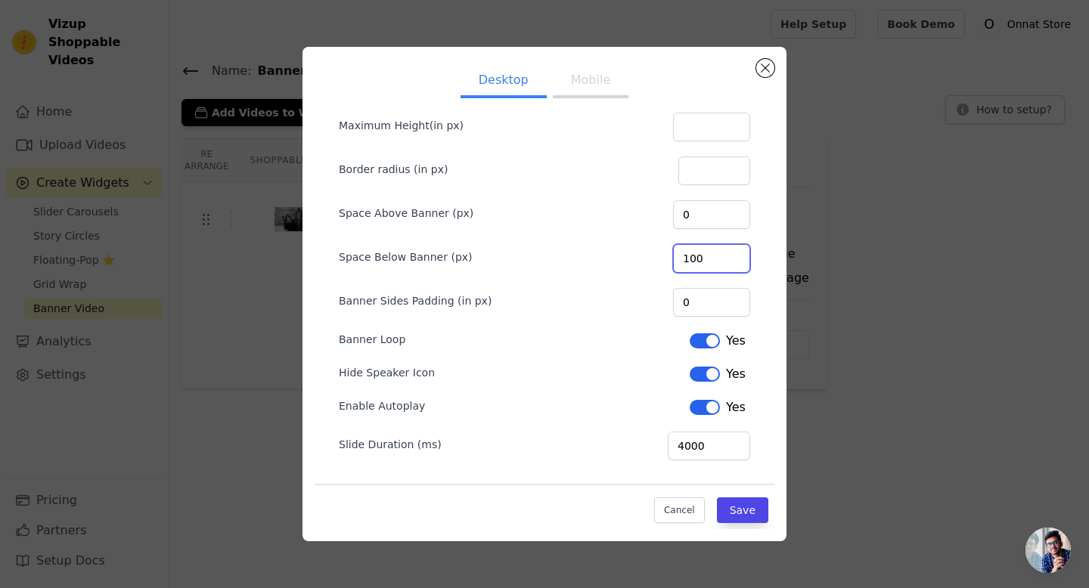
click at [740, 255] on input "100" at bounding box center [711, 258] width 77 height 29
click at [735, 254] on input "101" at bounding box center [711, 258] width 77 height 29
drag, startPoint x: 721, startPoint y: 257, endPoint x: 687, endPoint y: 257, distance: 34.8
click at [687, 257] on div "Space Below Banner (px) 101" at bounding box center [544, 257] width 411 height 32
type input "150"
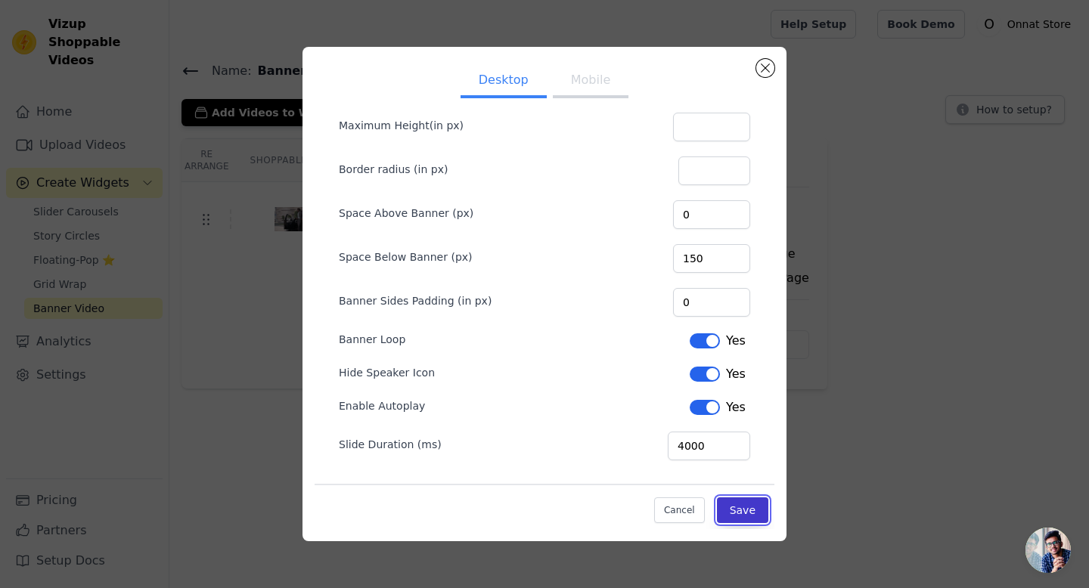
click at [749, 510] on button "Save" at bounding box center [742, 511] width 51 height 26
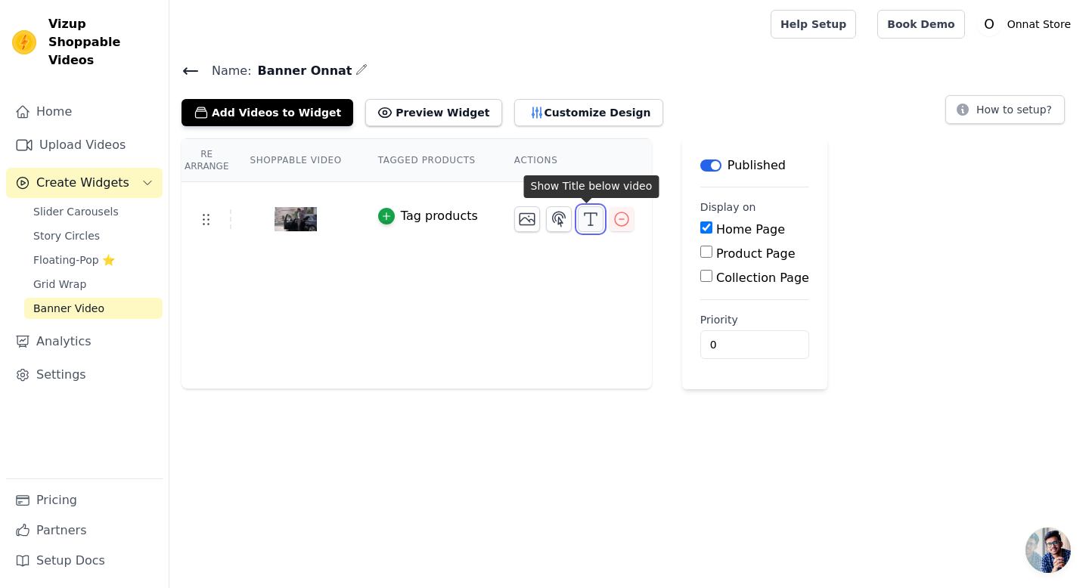
click at [584, 216] on icon "button" at bounding box center [591, 219] width 18 height 18
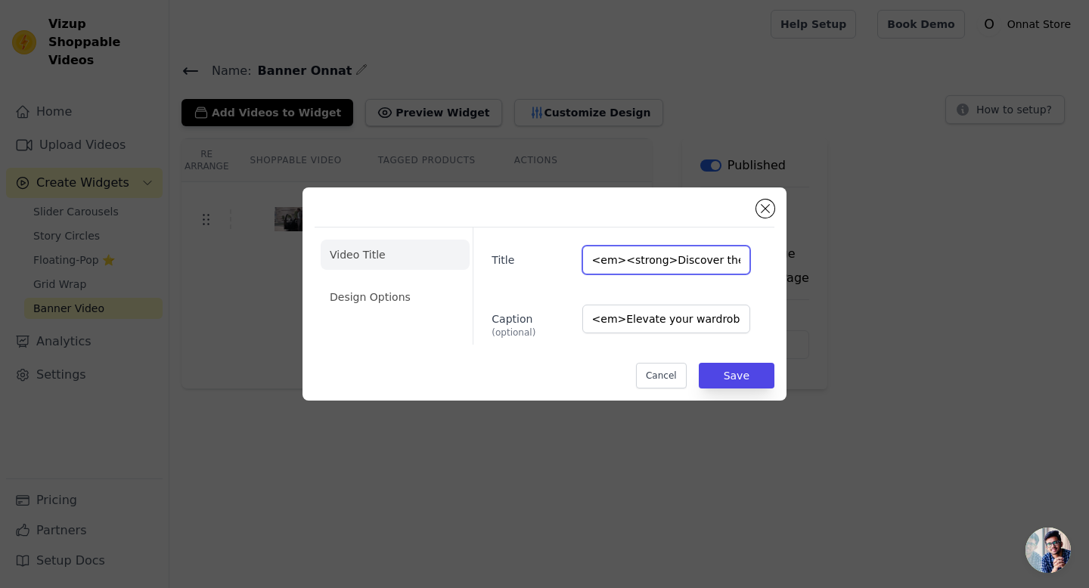
click at [664, 259] on input "<em><strong>Discover the Essence</strong></em>" at bounding box center [666, 260] width 168 height 29
click at [728, 265] on input "Discover the Essence</strong></em>" at bounding box center [666, 260] width 168 height 29
type input "Discover the Essence"
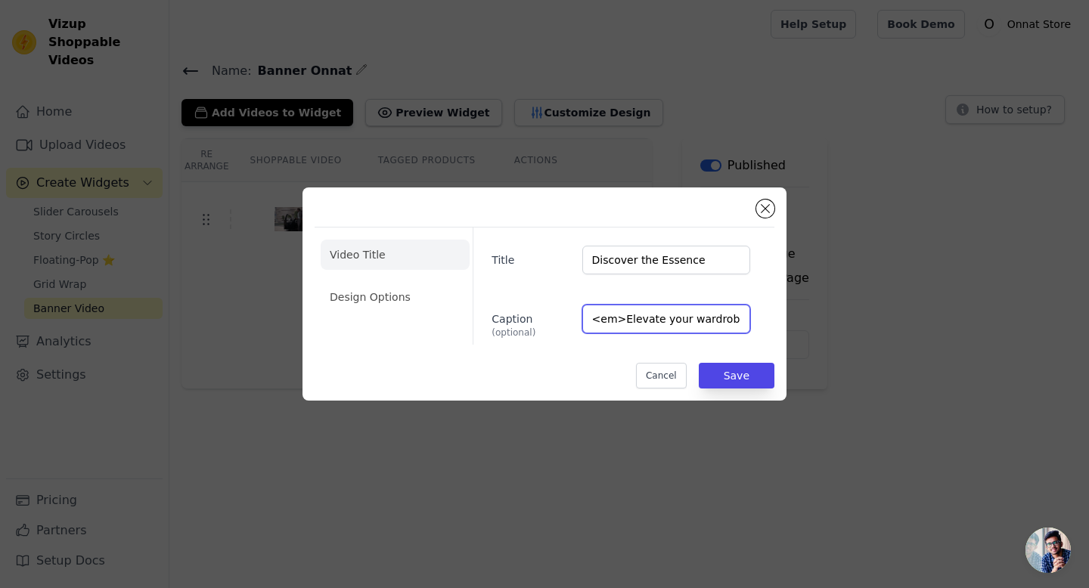
click at [622, 319] on input "<em>Elevate your wardrobe with premium, minimalist designs that exude sophistic…" at bounding box center [666, 319] width 168 height 29
click at [734, 322] on input "Elevate your wardrobe with premium, minimalist designs that exude sophisticatio…" at bounding box center [666, 319] width 168 height 29
type input "Elevate your wardrobe with premium, minimalist designs that exude sophistication"
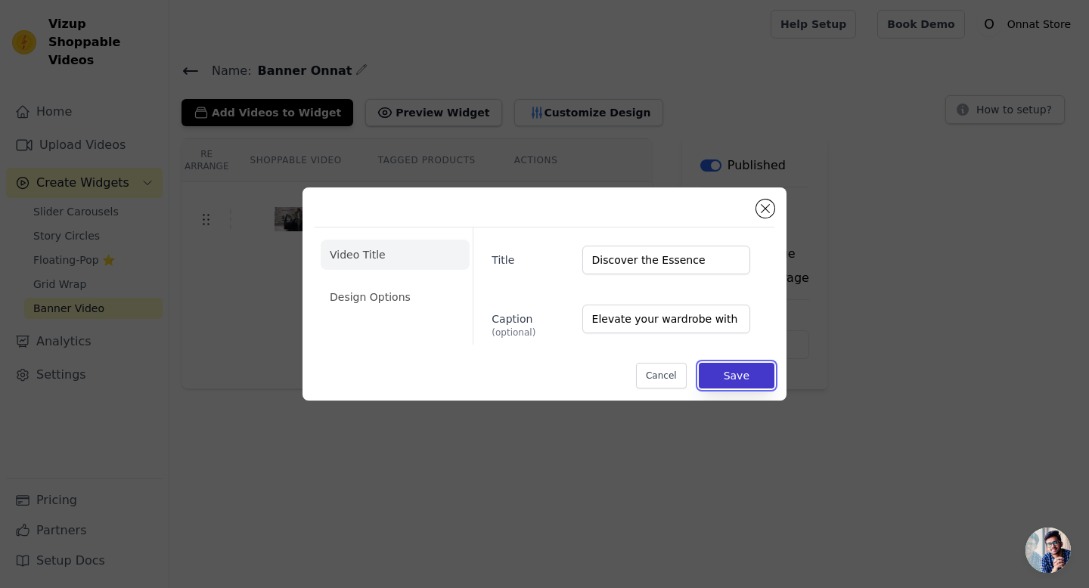
click at [734, 369] on button "Save" at bounding box center [737, 376] width 76 height 26
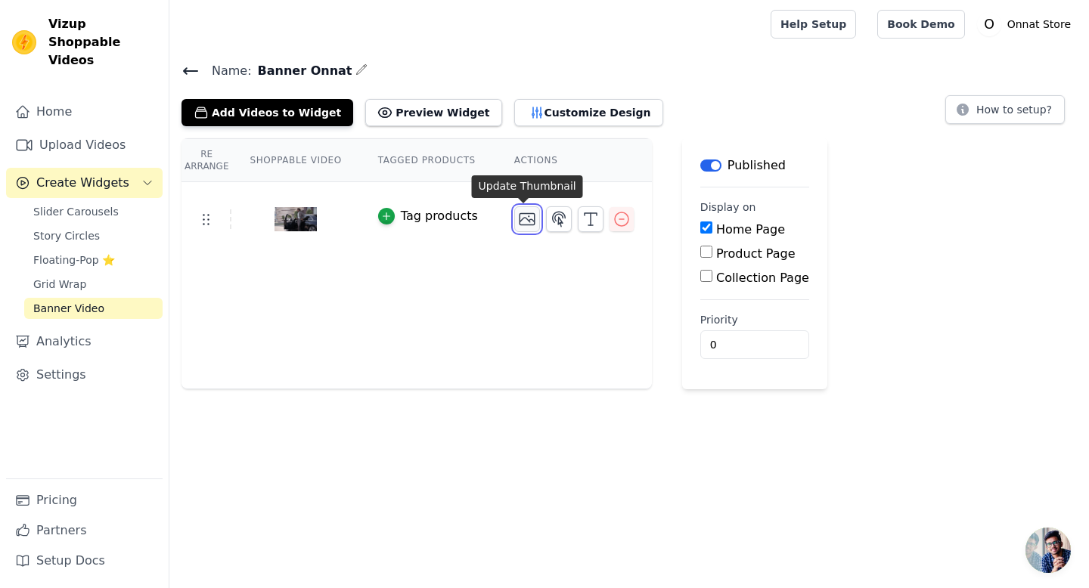
click at [527, 218] on icon "button" at bounding box center [527, 219] width 18 height 18
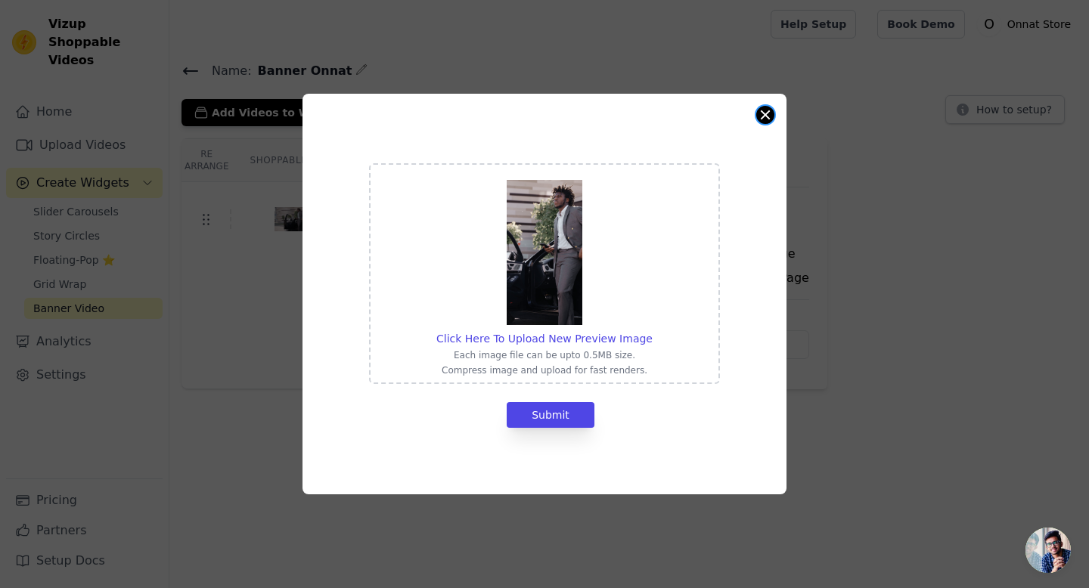
click at [771, 118] on button "Close modal" at bounding box center [765, 115] width 18 height 18
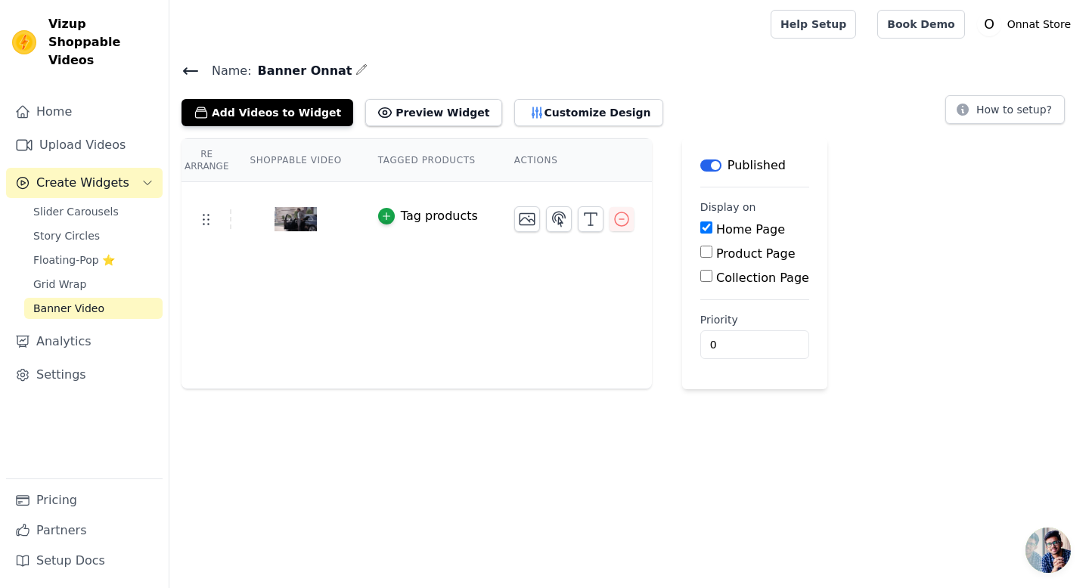
click at [299, 156] on th "Shoppable Video" at bounding box center [295, 160] width 128 height 43
click at [583, 109] on button "Customize Design" at bounding box center [588, 112] width 149 height 27
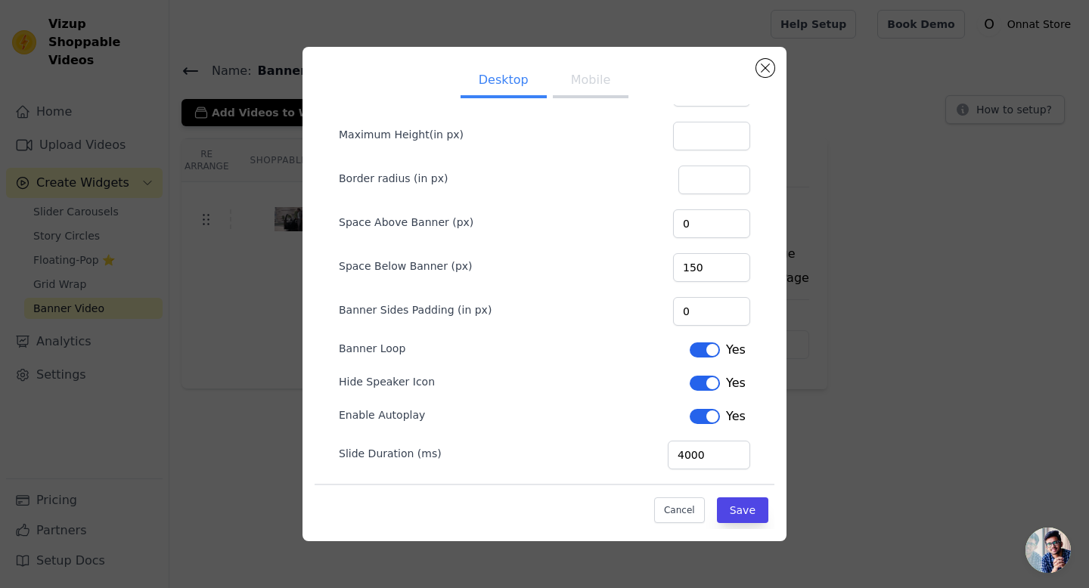
scroll to position [75, 0]
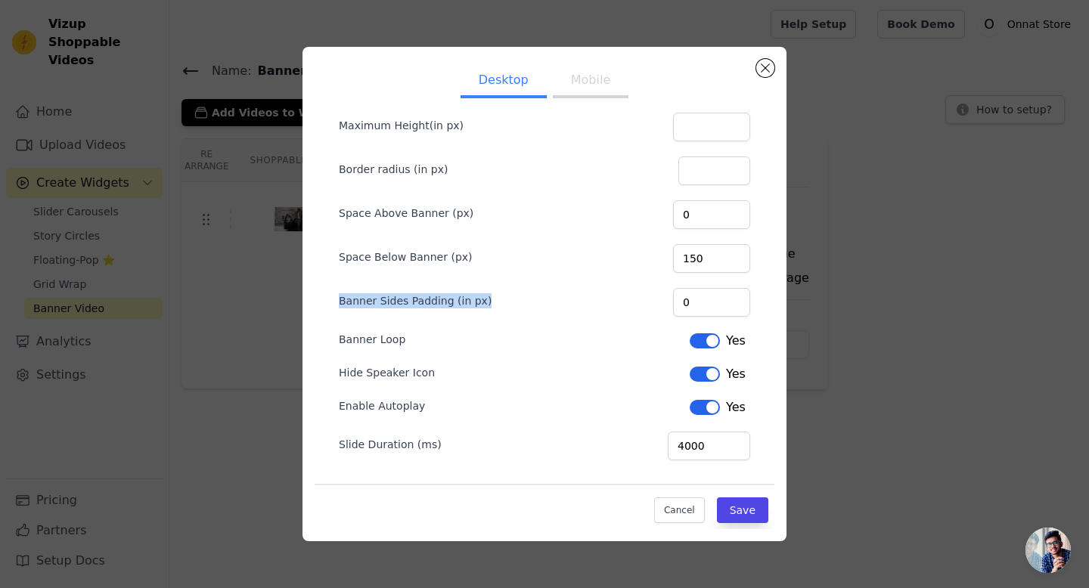
drag, startPoint x: 330, startPoint y: 299, endPoint x: 512, endPoint y: 306, distance: 182.3
click at [512, 306] on form "Width(in %) 100 Maximum Height(in px) Border radius (in px) Space Above Banner …" at bounding box center [545, 257] width 436 height 431
click at [502, 307] on div at bounding box center [502, 307] width 0 height 0
click at [717, 267] on input "150" at bounding box center [711, 258] width 77 height 29
type input "100"
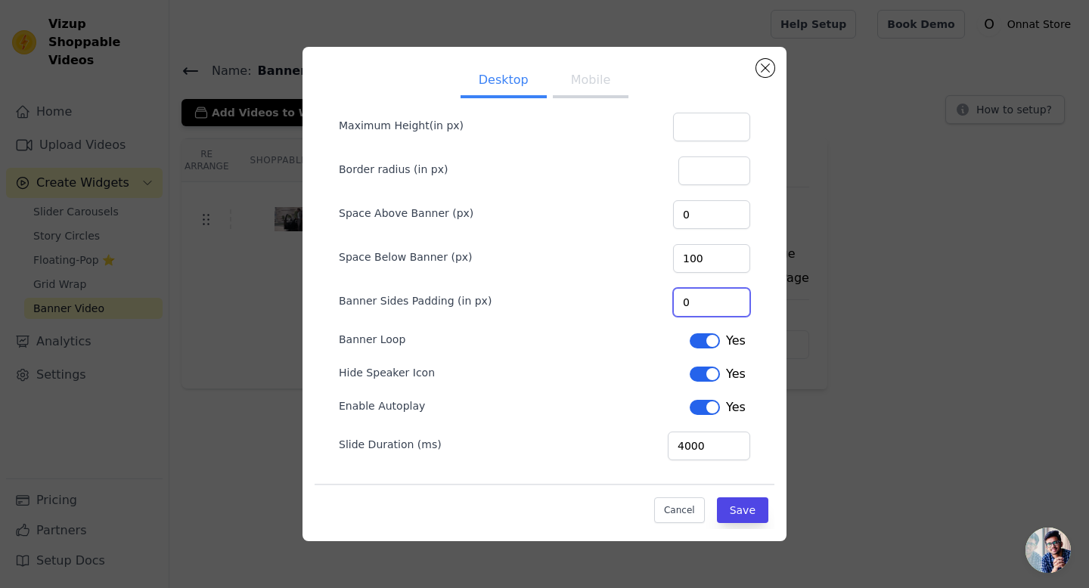
click at [703, 308] on input "0" at bounding box center [711, 302] width 77 height 29
type input "100"
click at [746, 505] on button "Save" at bounding box center [742, 511] width 51 height 26
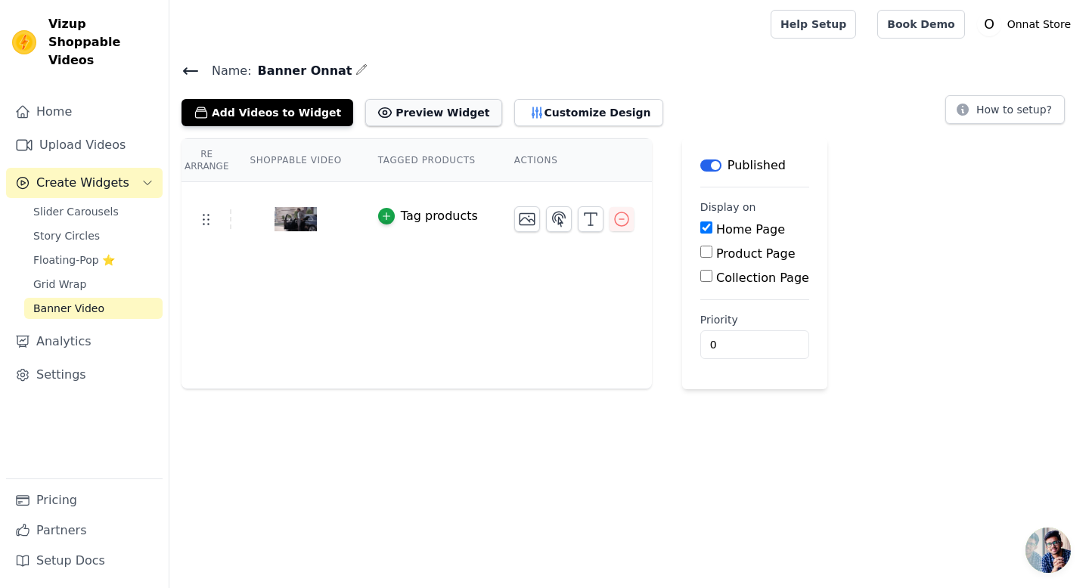
click at [400, 114] on button "Preview Widget" at bounding box center [433, 112] width 136 height 27
click at [532, 112] on button "Customize Design" at bounding box center [588, 112] width 149 height 27
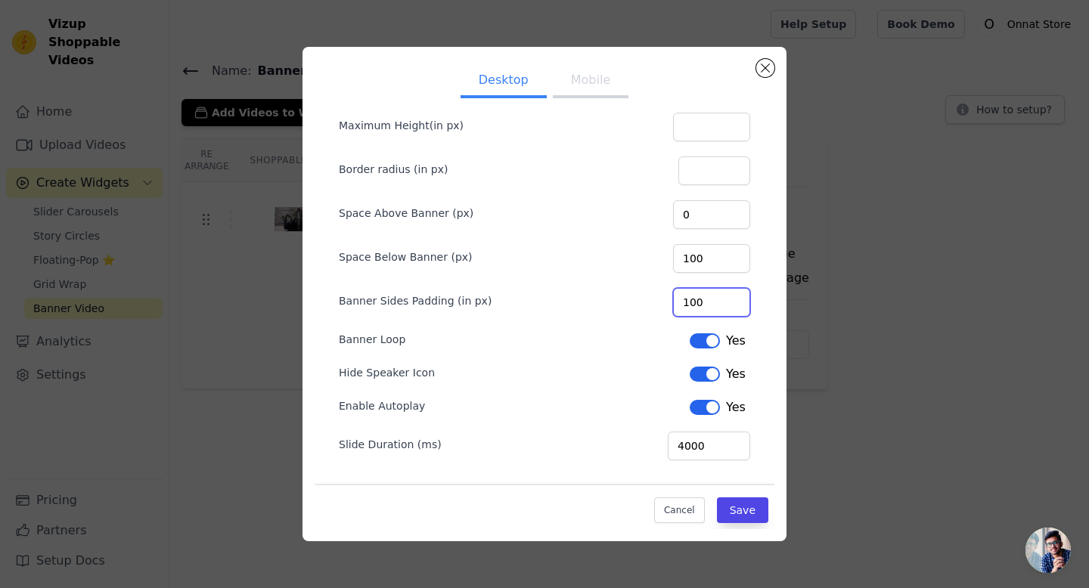
click at [726, 306] on input "100" at bounding box center [711, 302] width 77 height 29
type input "1"
click at [593, 273] on form "Width(in %) 100 Maximum Height(in px) Border radius (in px) Space Above Banner …" at bounding box center [545, 257] width 436 height 431
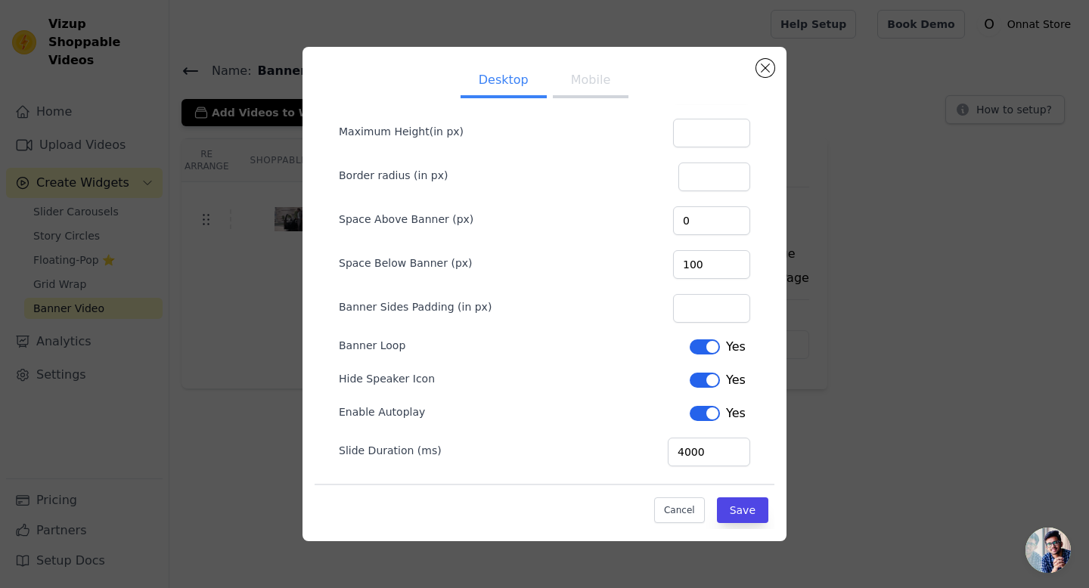
click at [718, 238] on form "Width(in %) 100 Maximum Height(in px) Border radius (in px) Space Above Banner …" at bounding box center [545, 263] width 436 height 431
click at [712, 217] on input "0" at bounding box center [711, 220] width 77 height 29
click at [669, 214] on div "Space Above Banner (px)" at bounding box center [544, 219] width 411 height 32
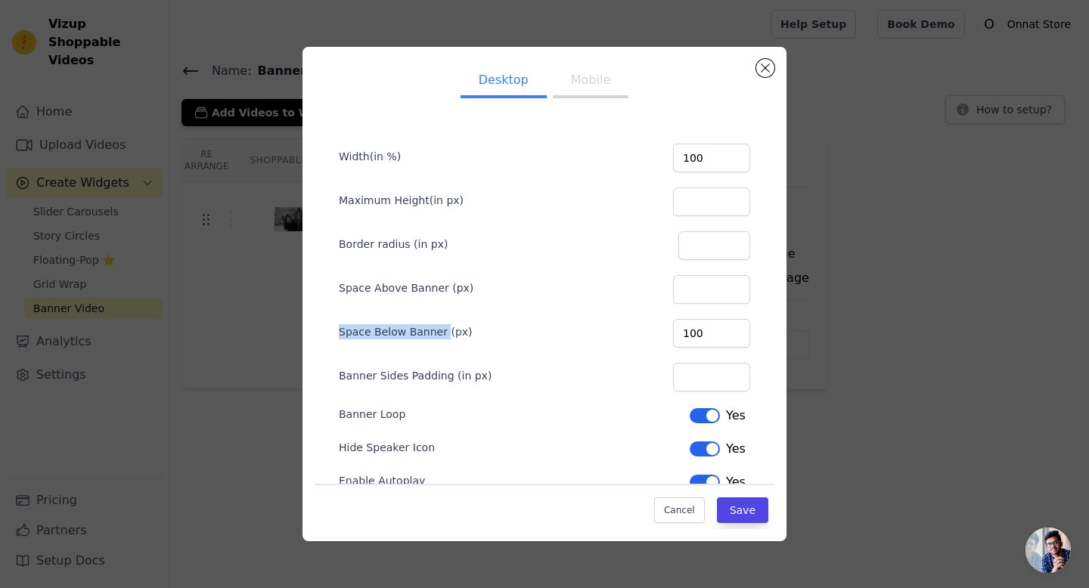
drag, startPoint x: 337, startPoint y: 332, endPoint x: 443, endPoint y: 331, distance: 105.9
click at [443, 331] on form "Width(in %) 100 Maximum Height(in px) Border radius (in px) Space Above Banner …" at bounding box center [545, 331] width 436 height 431
click at [433, 304] on div at bounding box center [433, 304] width 0 height 0
click at [519, 345] on div "Space Below Banner (px) 100" at bounding box center [544, 332] width 411 height 32
drag, startPoint x: 336, startPoint y: 159, endPoint x: 448, endPoint y: 158, distance: 111.9
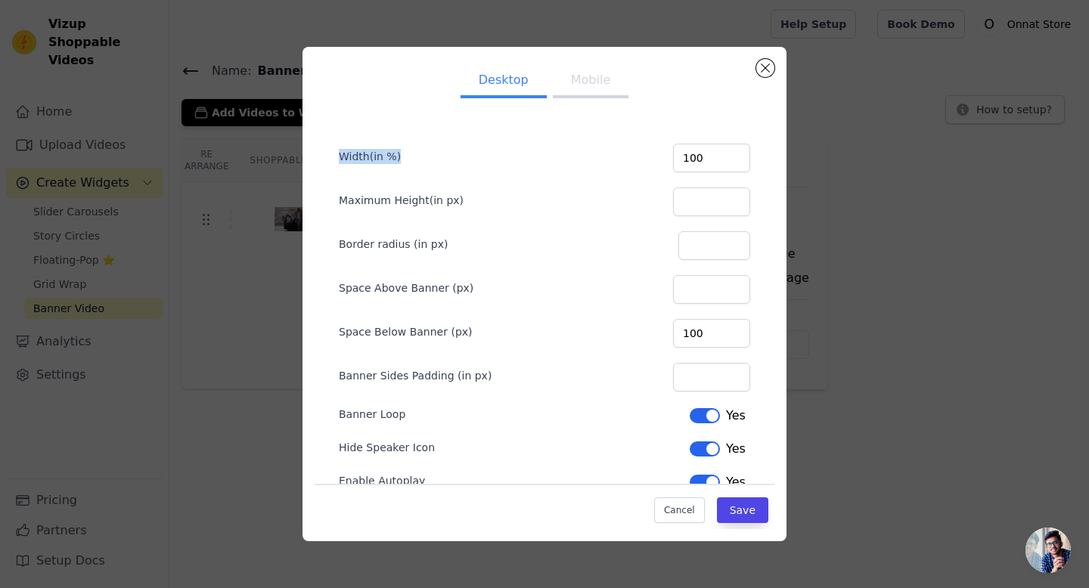
click at [448, 158] on form "Width(in %) 100 Maximum Height(in px) Border radius (in px) Space Above Banner …" at bounding box center [545, 331] width 436 height 431
click at [438, 163] on div at bounding box center [438, 163] width 0 height 0
click at [479, 171] on div "Width(in %) 100" at bounding box center [544, 157] width 411 height 32
click at [591, 84] on button "Mobile" at bounding box center [591, 81] width 76 height 33
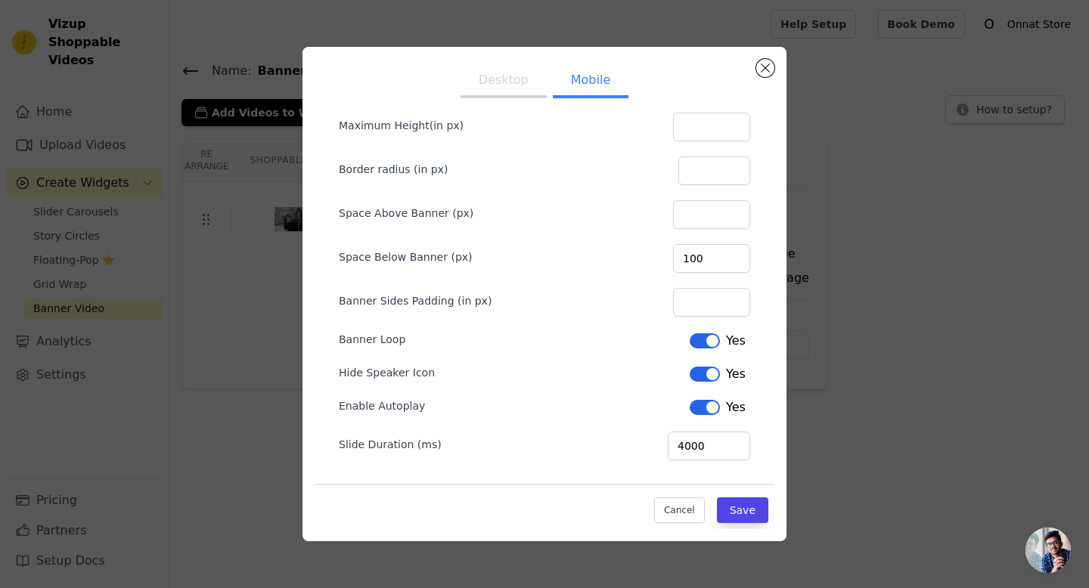
scroll to position [73, 0]
click at [745, 513] on button "Save" at bounding box center [742, 511] width 51 height 26
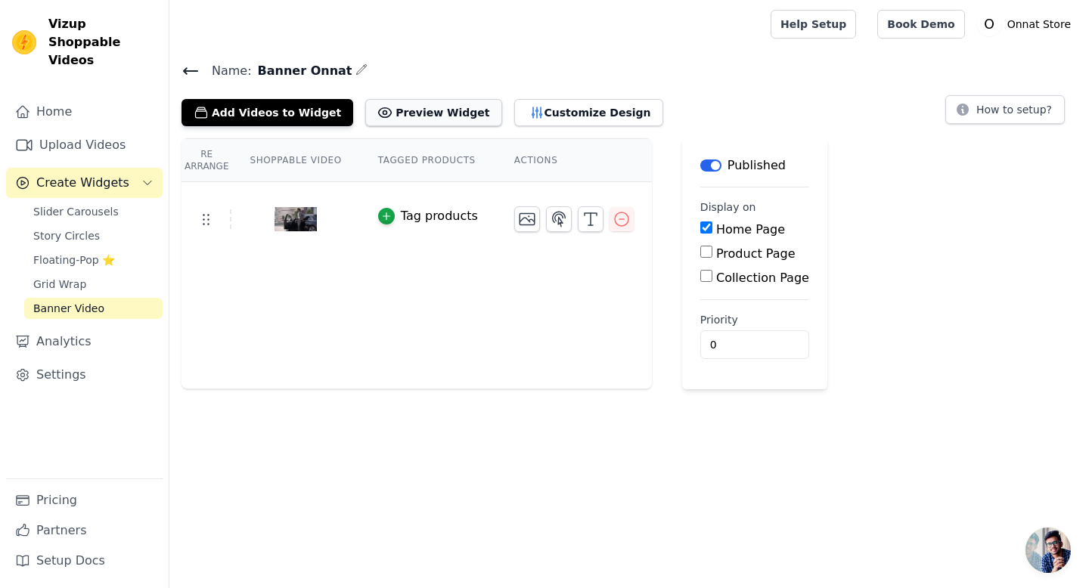
click at [392, 113] on button "Preview Widget" at bounding box center [433, 112] width 136 height 27
click at [541, 118] on button "Customize Design" at bounding box center [588, 112] width 149 height 27
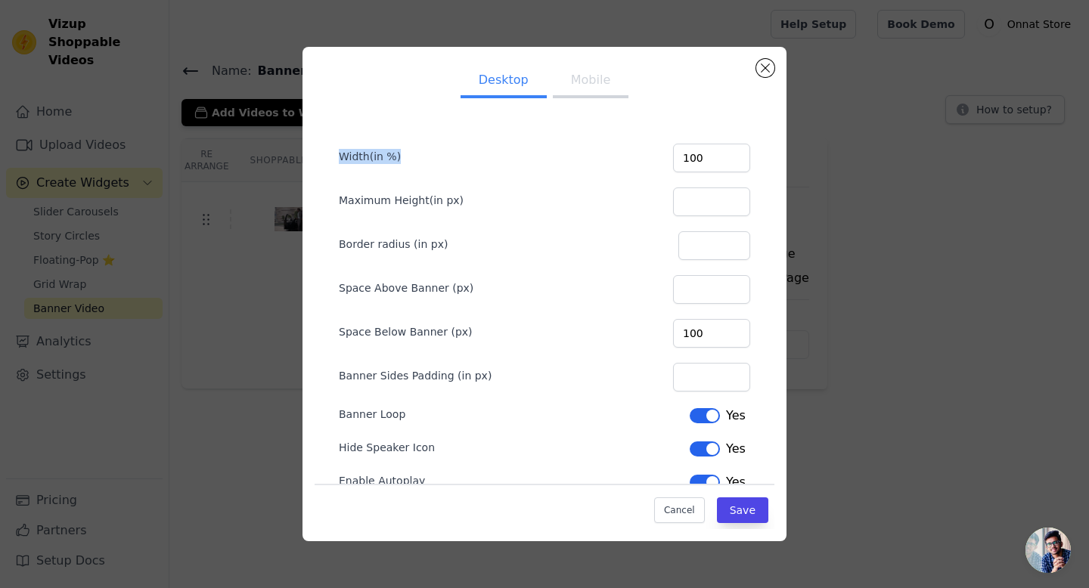
drag, startPoint x: 335, startPoint y: 155, endPoint x: 428, endPoint y: 155, distance: 93.0
click at [428, 155] on form "Width(in %) 100 Maximum Height(in px) Border radius (in px) Space Above Banner …" at bounding box center [545, 331] width 436 height 431
click at [418, 129] on div at bounding box center [418, 129] width 0 height 0
click at [428, 138] on form "Width(in %) 100 Maximum Height(in px) Border radius (in px) Space Above Banner …" at bounding box center [545, 331] width 436 height 431
drag, startPoint x: 332, startPoint y: 331, endPoint x: 480, endPoint y: 333, distance: 148.2
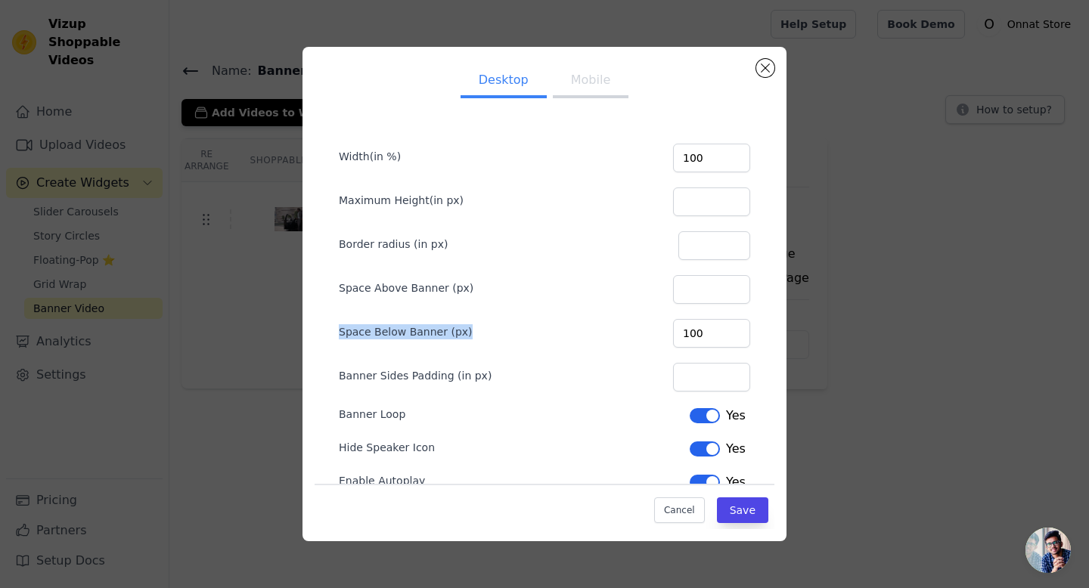
click at [480, 333] on form "Width(in %) 100 Maximum Height(in px) Border radius (in px) Space Above Banner …" at bounding box center [545, 331] width 436 height 431
click at [470, 339] on div at bounding box center [470, 339] width 0 height 0
click at [722, 327] on input "100" at bounding box center [711, 333] width 77 height 29
type input "10"
click at [765, 330] on div "Width(in %) 100 Maximum Height(in px) Border radius (in px) Space Above Banner …" at bounding box center [545, 354] width 460 height 501
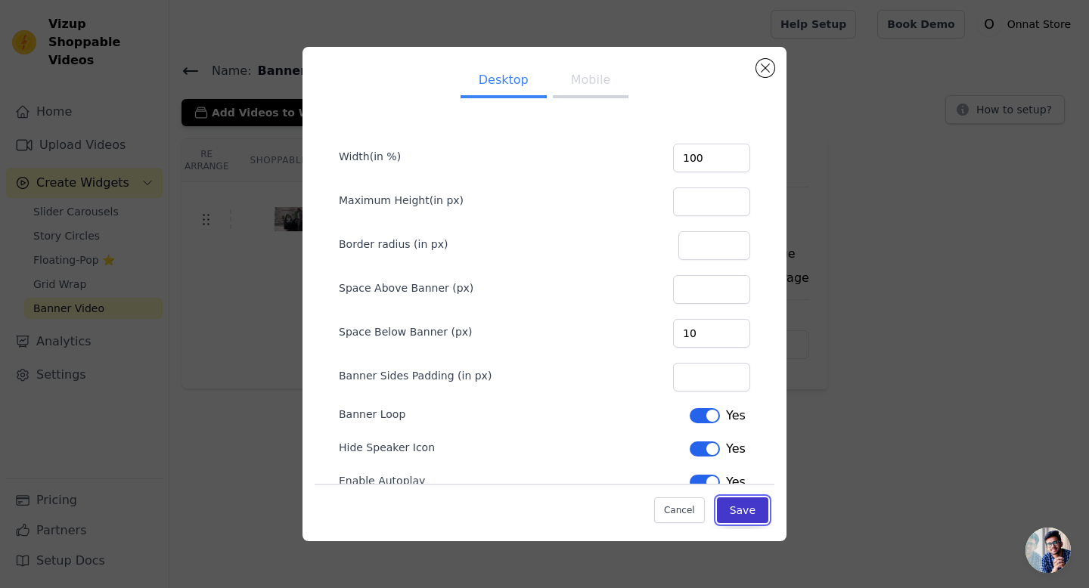
click at [746, 513] on button "Save" at bounding box center [742, 511] width 51 height 26
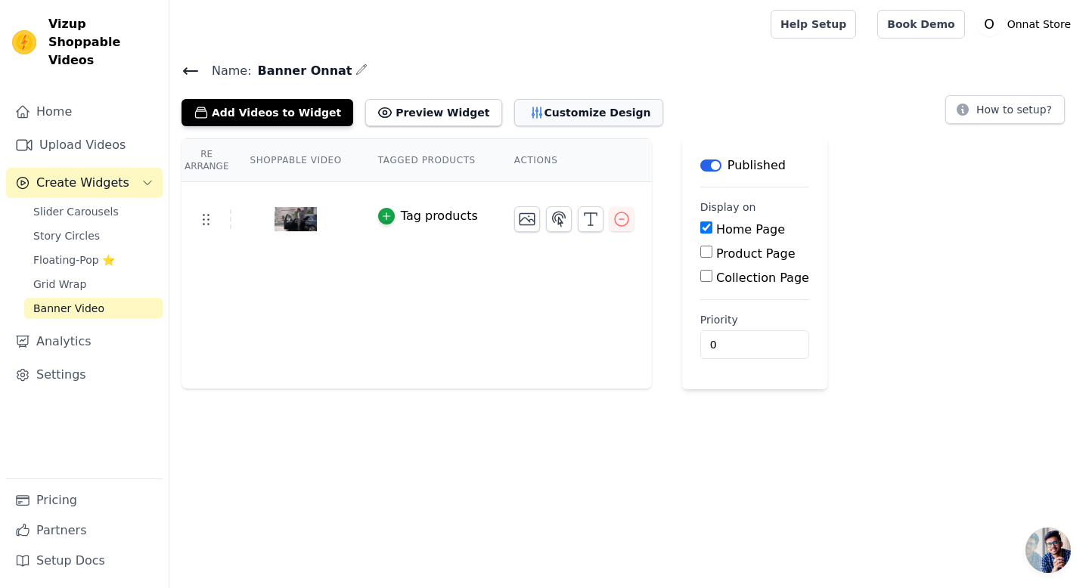
click at [543, 105] on button "Customize Design" at bounding box center [588, 112] width 149 height 27
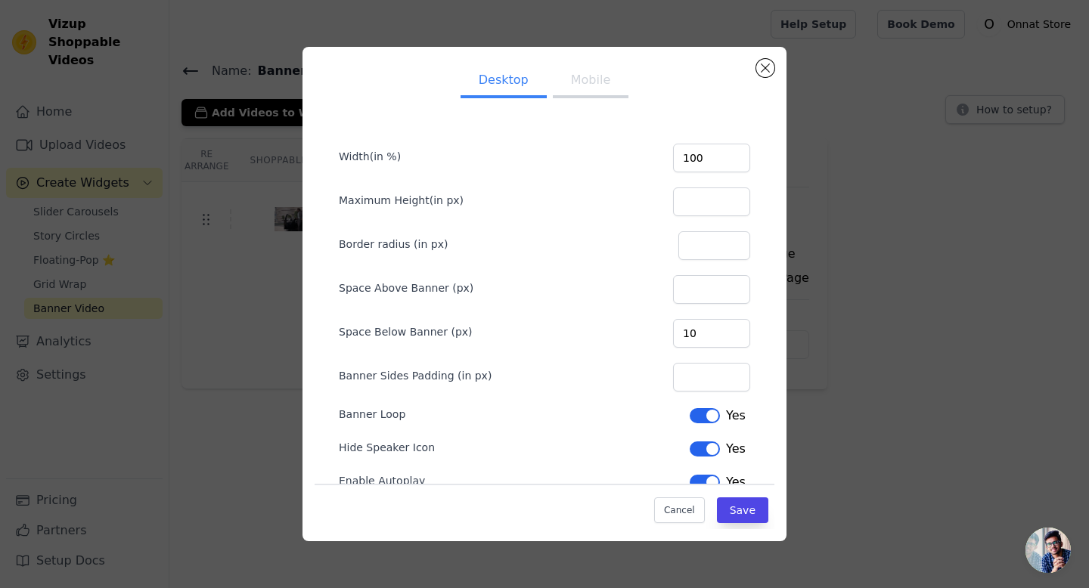
click at [592, 85] on button "Mobile" at bounding box center [591, 81] width 76 height 33
click at [721, 336] on input "100" at bounding box center [711, 333] width 77 height 29
type input "10"
click at [748, 507] on button "Save" at bounding box center [742, 511] width 51 height 26
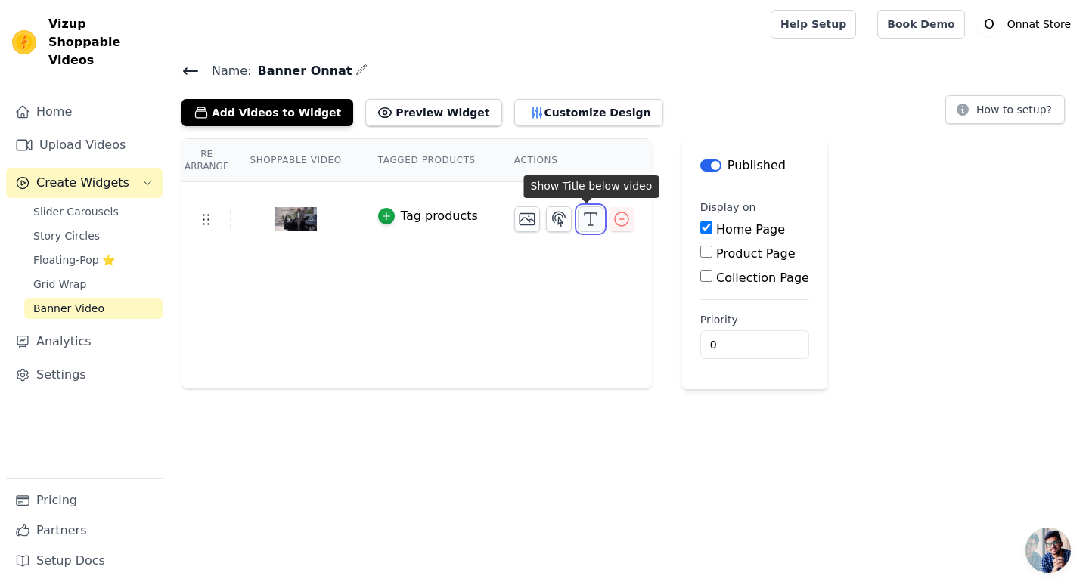
click at [590, 221] on icon "button" at bounding box center [591, 219] width 18 height 18
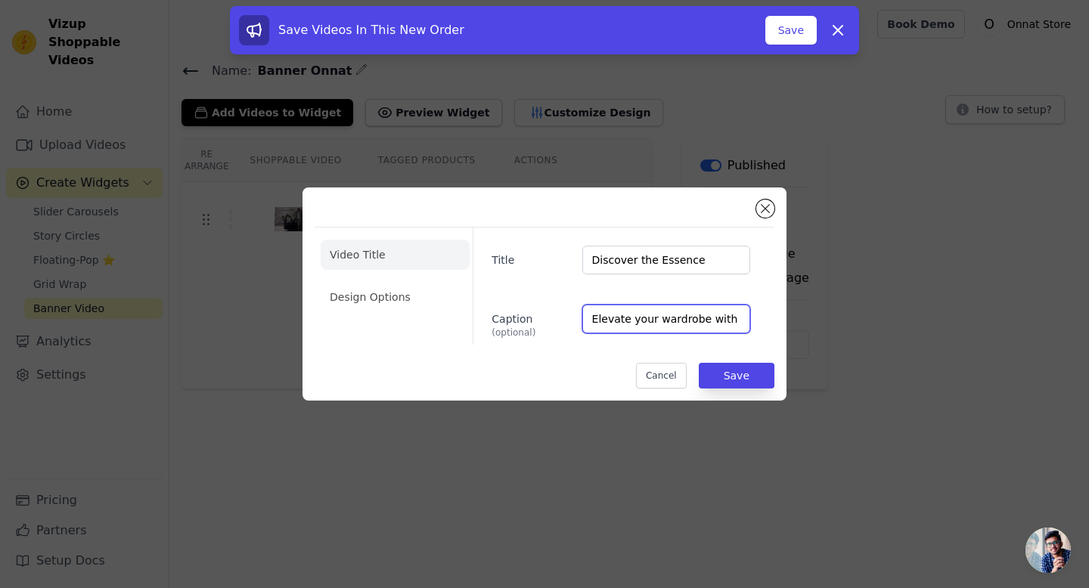
click at [730, 321] on input "Elevate your wardrobe with premium, minimalist designs that exude sophistication" at bounding box center [666, 319] width 168 height 29
click at [739, 321] on input "remium, minimalist designs that exude sophistication" at bounding box center [666, 319] width 168 height 29
click at [729, 315] on input "at exude sophistication" at bounding box center [666, 319] width 168 height 29
type input "a"
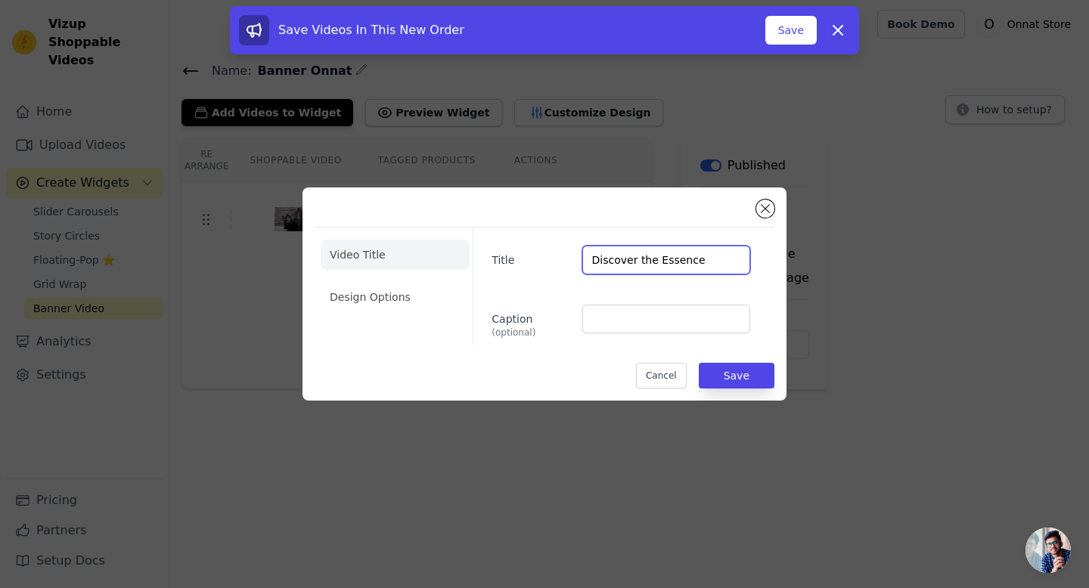
drag, startPoint x: 699, startPoint y: 262, endPoint x: 631, endPoint y: 261, distance: 68.8
click at [711, 258] on input "Discover the Essence" at bounding box center [666, 260] width 168 height 29
type input "D"
paste input "Elevate your style with premium minimalist designs."
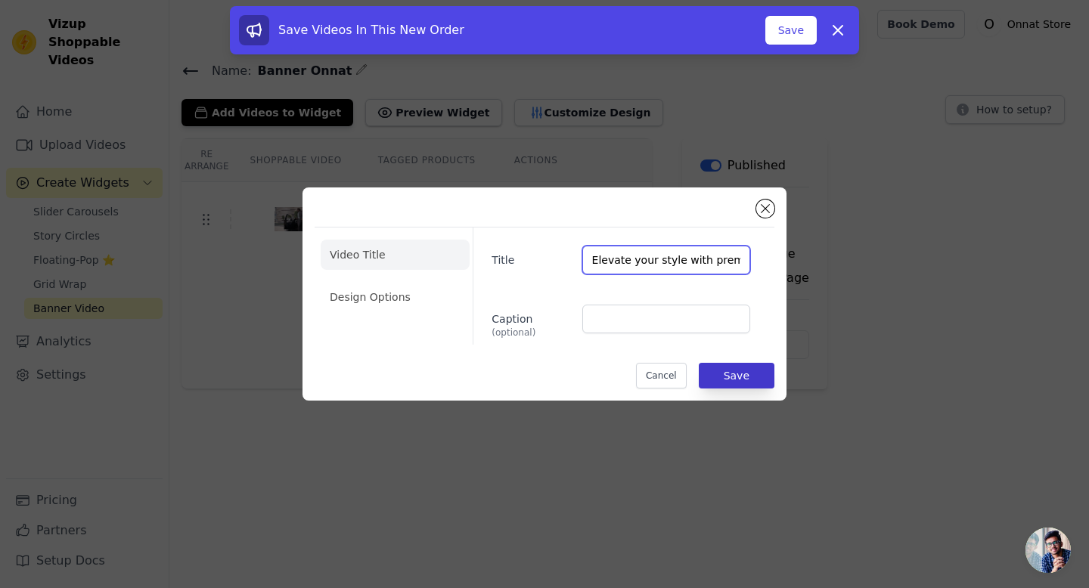
type input "Elevate your style with premium minimalist designs."
click at [716, 376] on button "Save" at bounding box center [737, 376] width 76 height 26
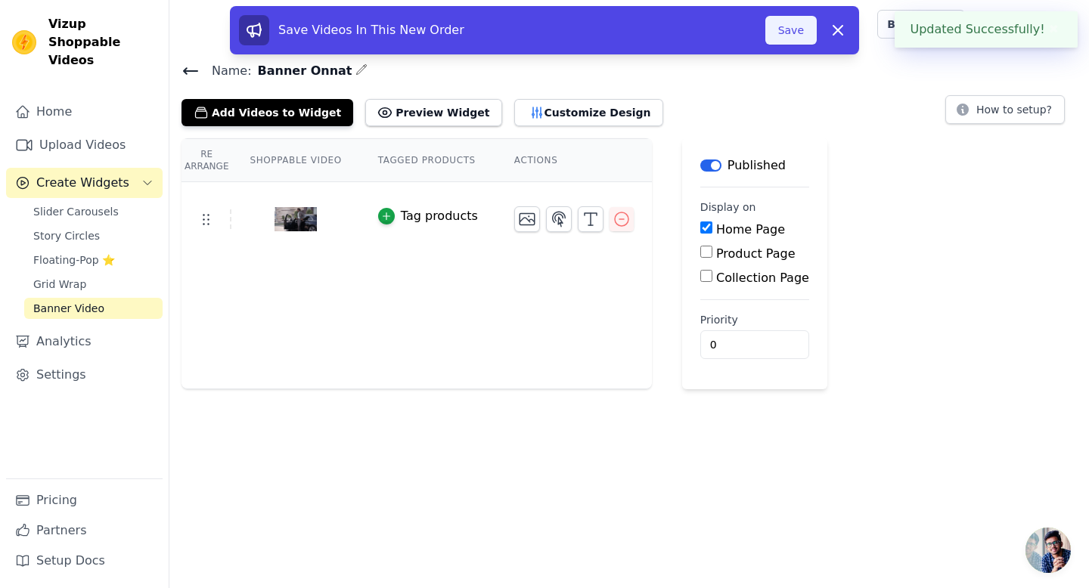
click at [787, 37] on button "Save" at bounding box center [790, 30] width 51 height 29
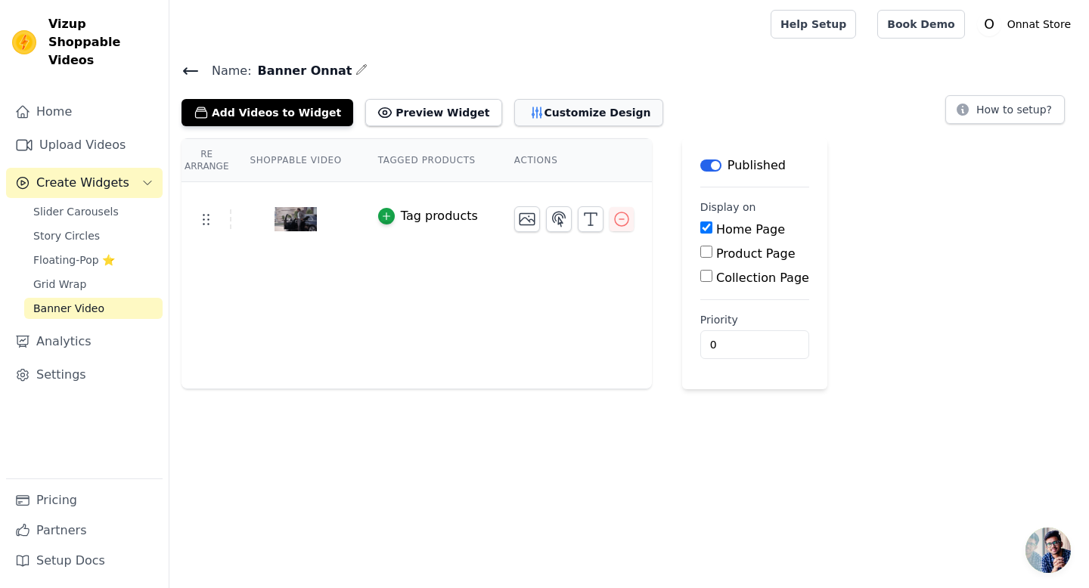
click at [540, 108] on button "Customize Design" at bounding box center [588, 112] width 149 height 27
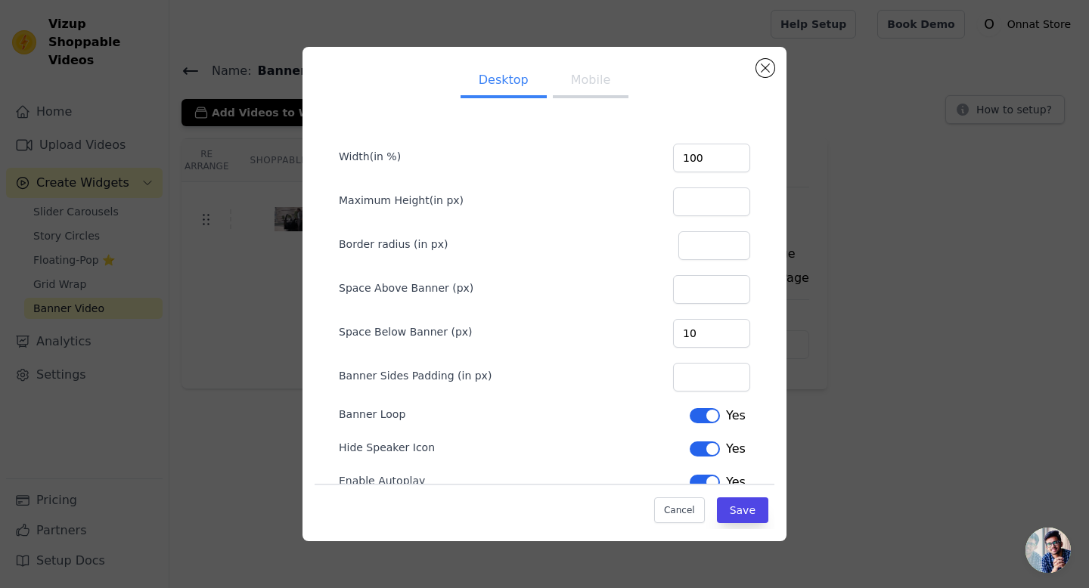
scroll to position [75, 0]
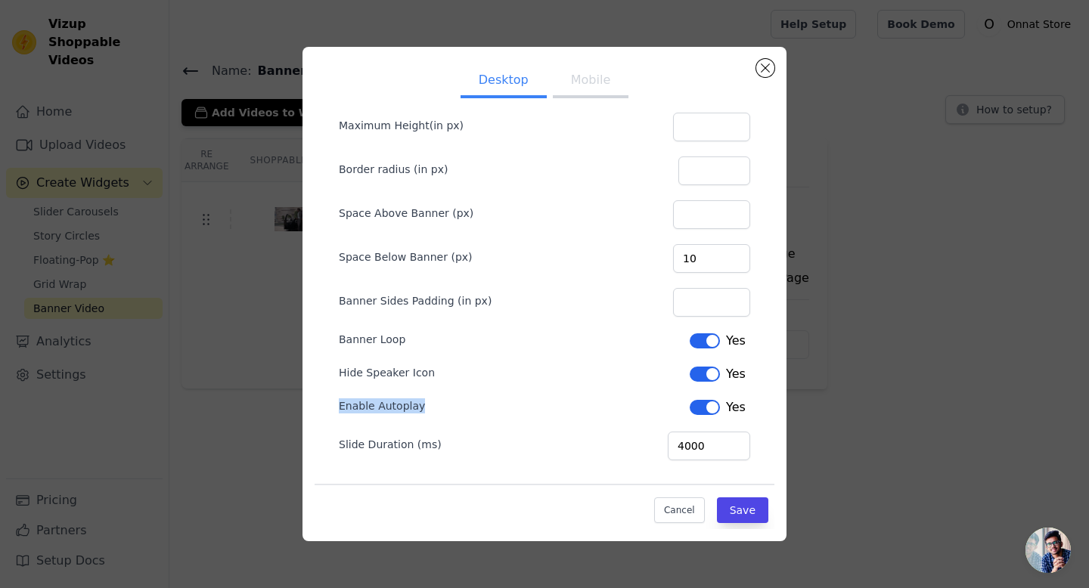
drag, startPoint x: 335, startPoint y: 409, endPoint x: 425, endPoint y: 411, distance: 90.0
click at [425, 411] on form "Width(in %) 100 Maximum Height(in px) Border radius (in px) Space Above Banner …" at bounding box center [545, 257] width 436 height 431
click at [415, 412] on div at bounding box center [415, 412] width 0 height 0
click at [427, 420] on form "Width(in %) 100 Maximum Height(in px) Border radius (in px) Space Above Banner …" at bounding box center [545, 257] width 436 height 431
drag, startPoint x: 334, startPoint y: 438, endPoint x: 448, endPoint y: 447, distance: 114.5
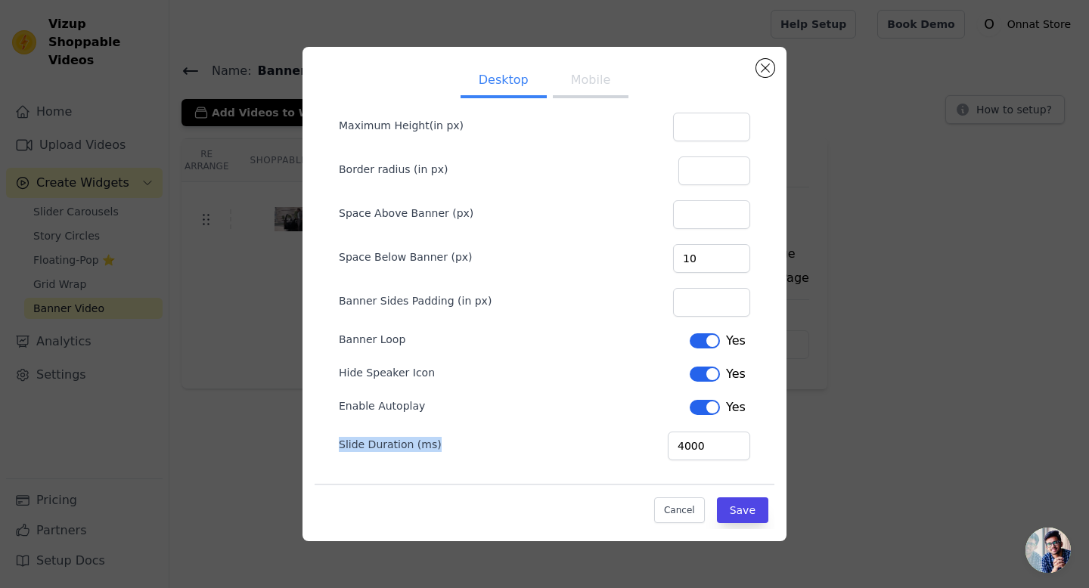
click at [448, 447] on form "Width(in %) 100 Maximum Height(in px) Border radius (in px) Space Above Banner …" at bounding box center [545, 257] width 436 height 431
click at [439, 451] on div at bounding box center [439, 451] width 0 height 0
click at [451, 457] on div "Slide Duration (ms) 4000" at bounding box center [544, 445] width 411 height 32
drag, startPoint x: 339, startPoint y: 369, endPoint x: 434, endPoint y: 368, distance: 95.3
click at [434, 368] on div "Hide Speaker Icon" at bounding box center [390, 372] width 102 height 15
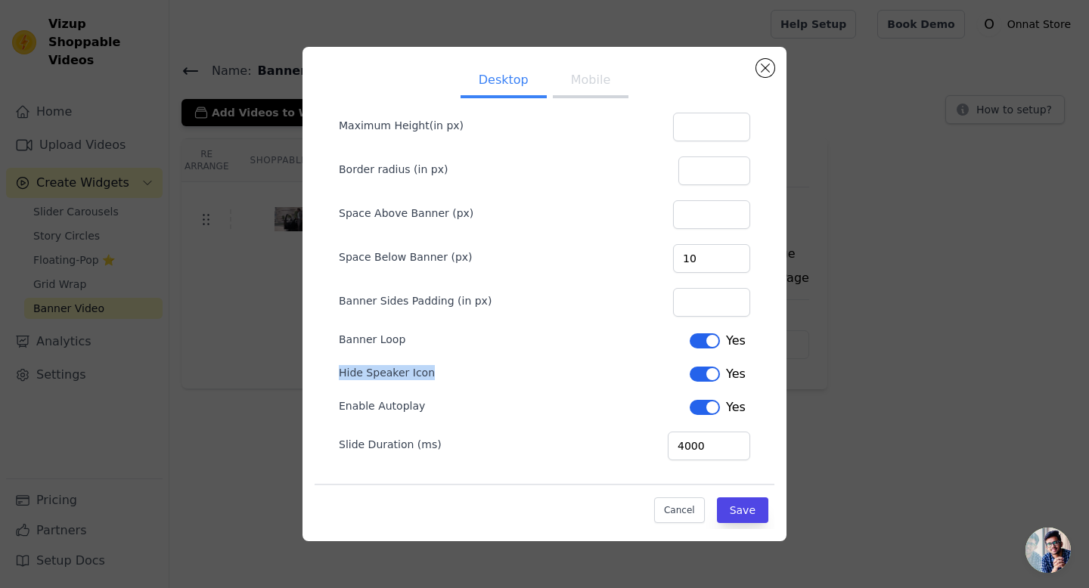
click at [424, 345] on div at bounding box center [424, 345] width 0 height 0
click at [394, 400] on label "Enable Autoplay" at bounding box center [382, 406] width 86 height 15
drag, startPoint x: 337, startPoint y: 338, endPoint x: 399, endPoint y: 348, distance: 62.8
click at [399, 348] on form "Width(in %) 100 Maximum Height(in px) Border radius (in px) Space Above Banner …" at bounding box center [545, 257] width 436 height 431
click at [389, 346] on div at bounding box center [389, 346] width 0 height 0
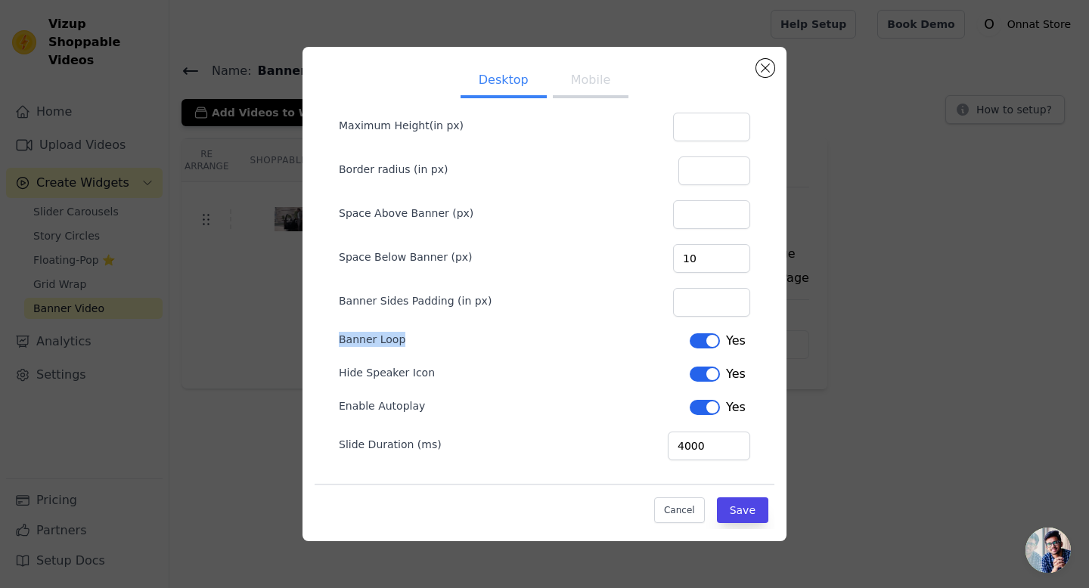
copy label "Banner Loop"
click at [598, 82] on button "Mobile" at bounding box center [591, 81] width 76 height 33
click at [757, 60] on ul "Desktop Mobile" at bounding box center [545, 81] width 460 height 45
click at [767, 74] on button "Close modal" at bounding box center [765, 68] width 18 height 18
